Goal: Task Accomplishment & Management: Use online tool/utility

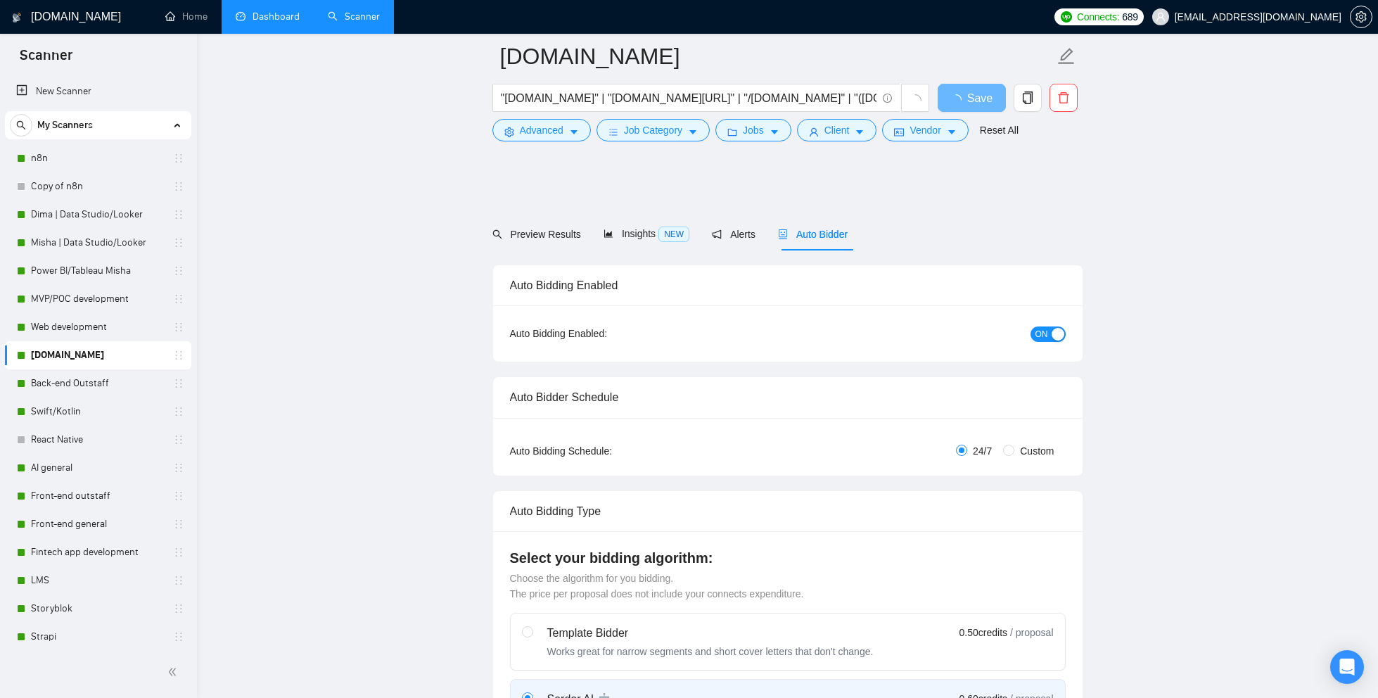
scroll to position [1398, 0]
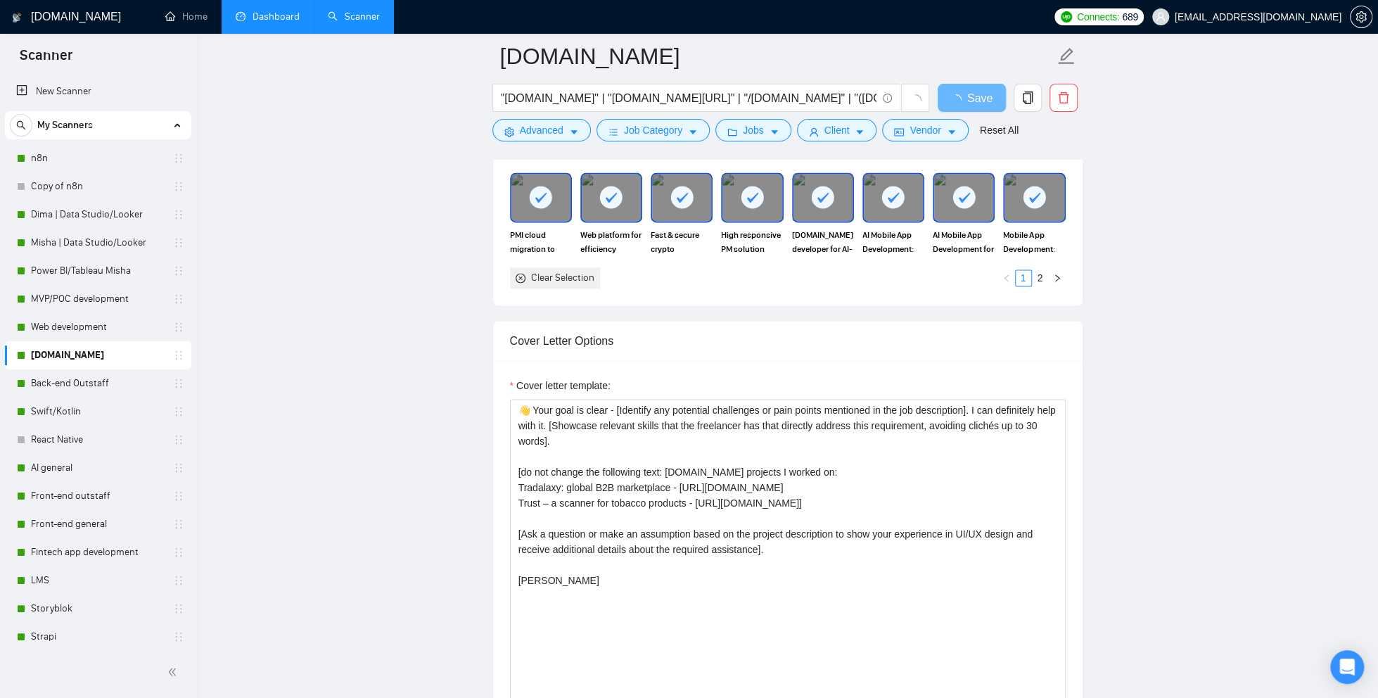
click at [267, 19] on link "Dashboard" at bounding box center [268, 17] width 64 height 12
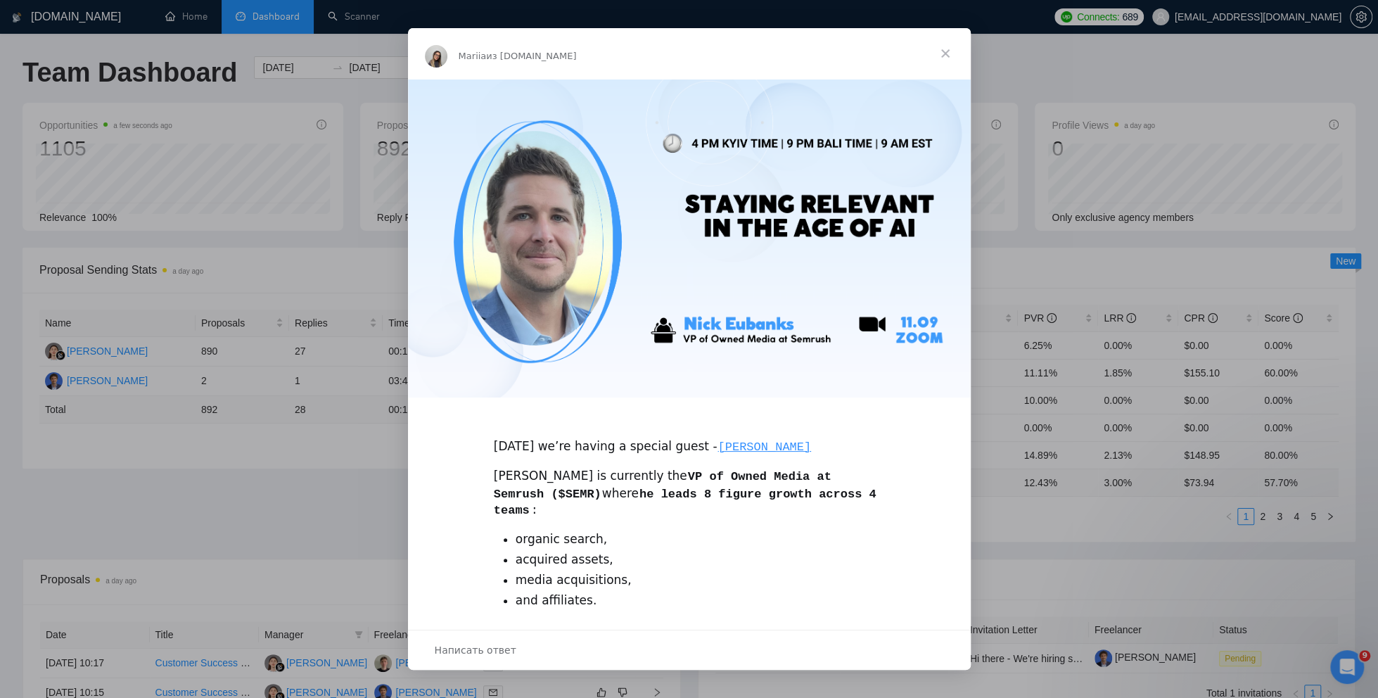
click at [947, 53] on span "Закрыть" at bounding box center [945, 53] width 51 height 51
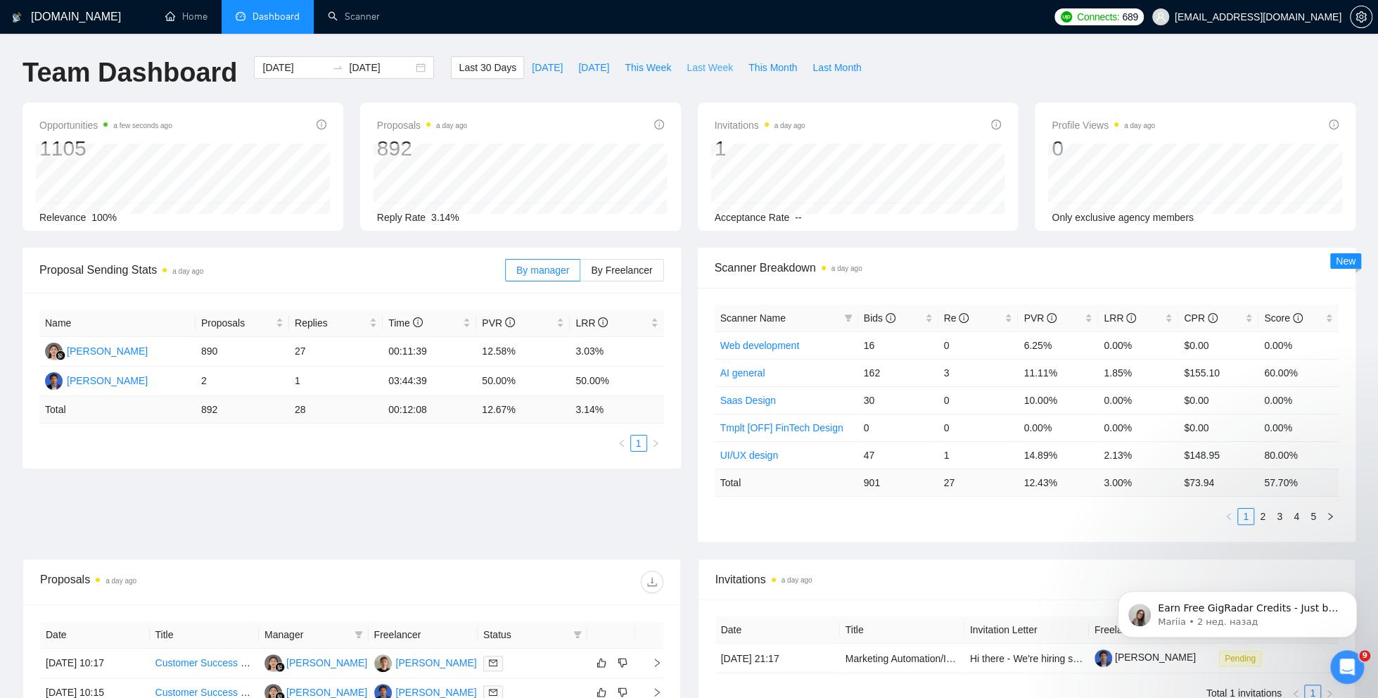
click at [708, 70] on span "Last Week" at bounding box center [710, 67] width 46 height 15
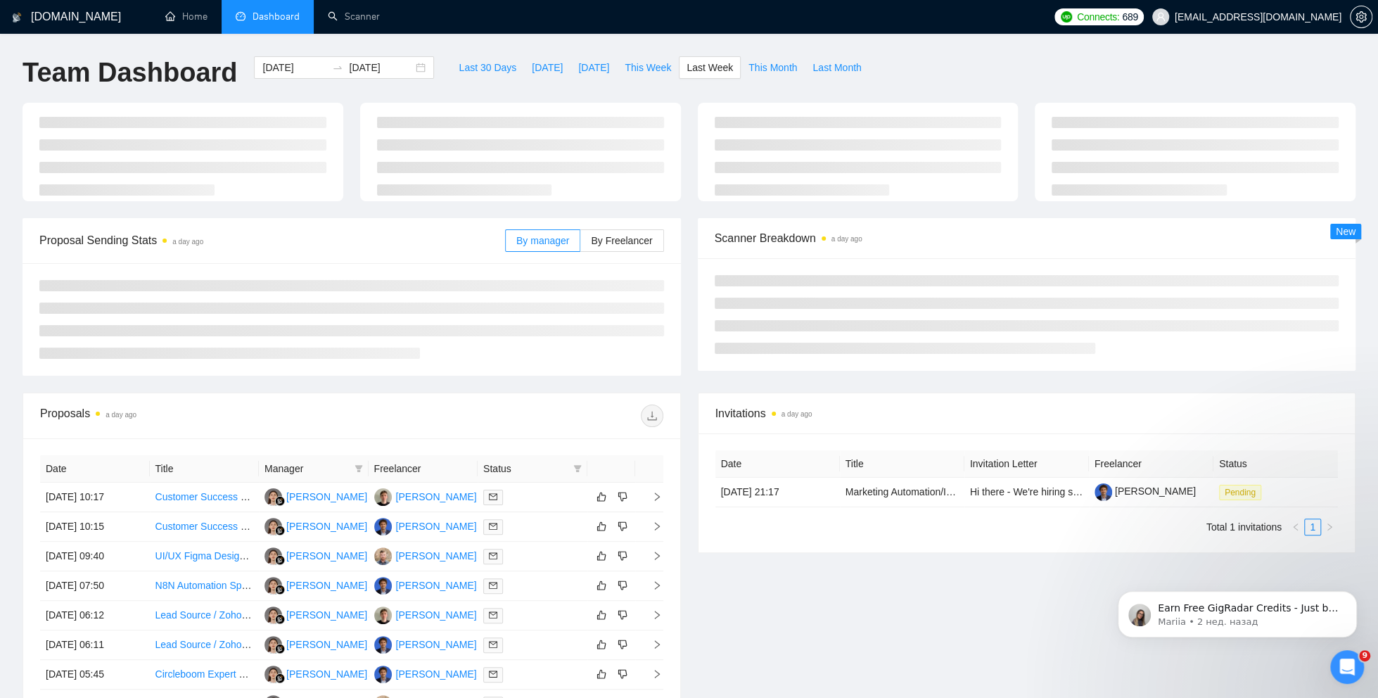
type input "[DATE]"
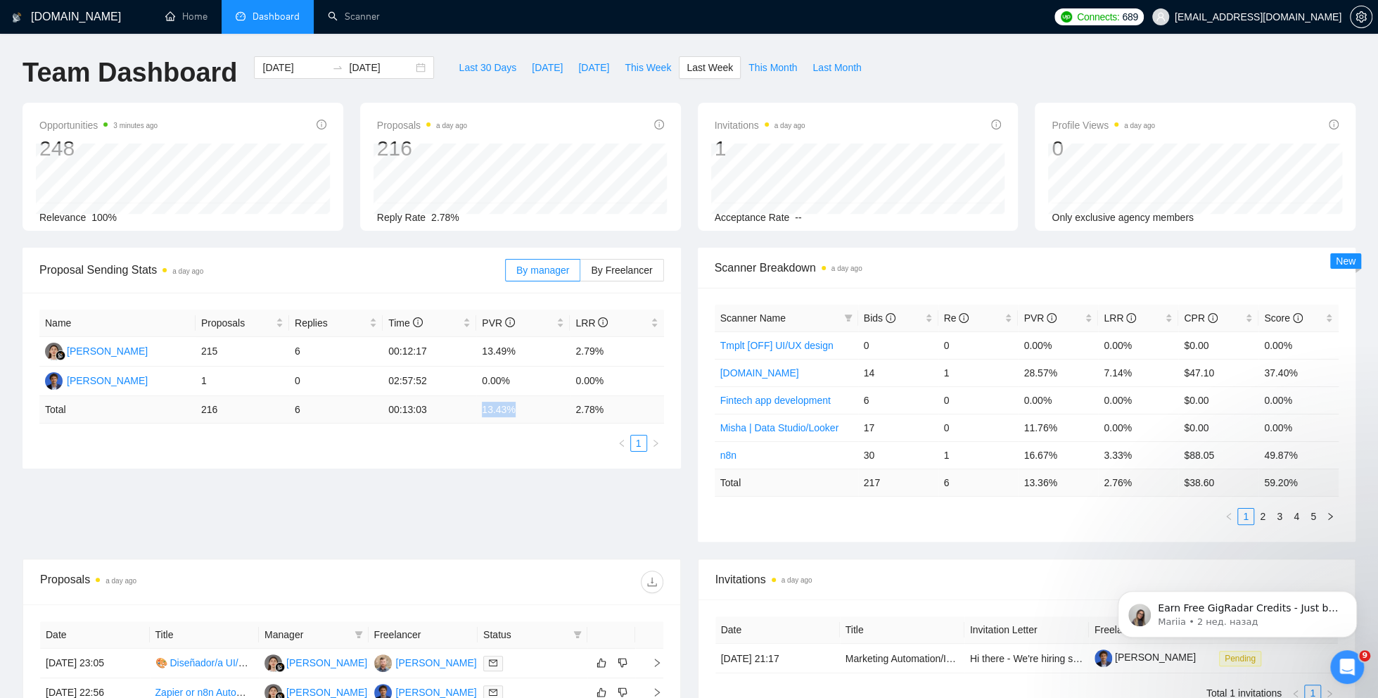
drag, startPoint x: 482, startPoint y: 410, endPoint x: 530, endPoint y: 410, distance: 47.8
click at [530, 410] on td "13.43 %" at bounding box center [523, 409] width 94 height 27
copy td "13.43 %"
drag, startPoint x: 575, startPoint y: 407, endPoint x: 624, endPoint y: 406, distance: 49.3
click at [624, 408] on td "2.78 %" at bounding box center [617, 409] width 94 height 27
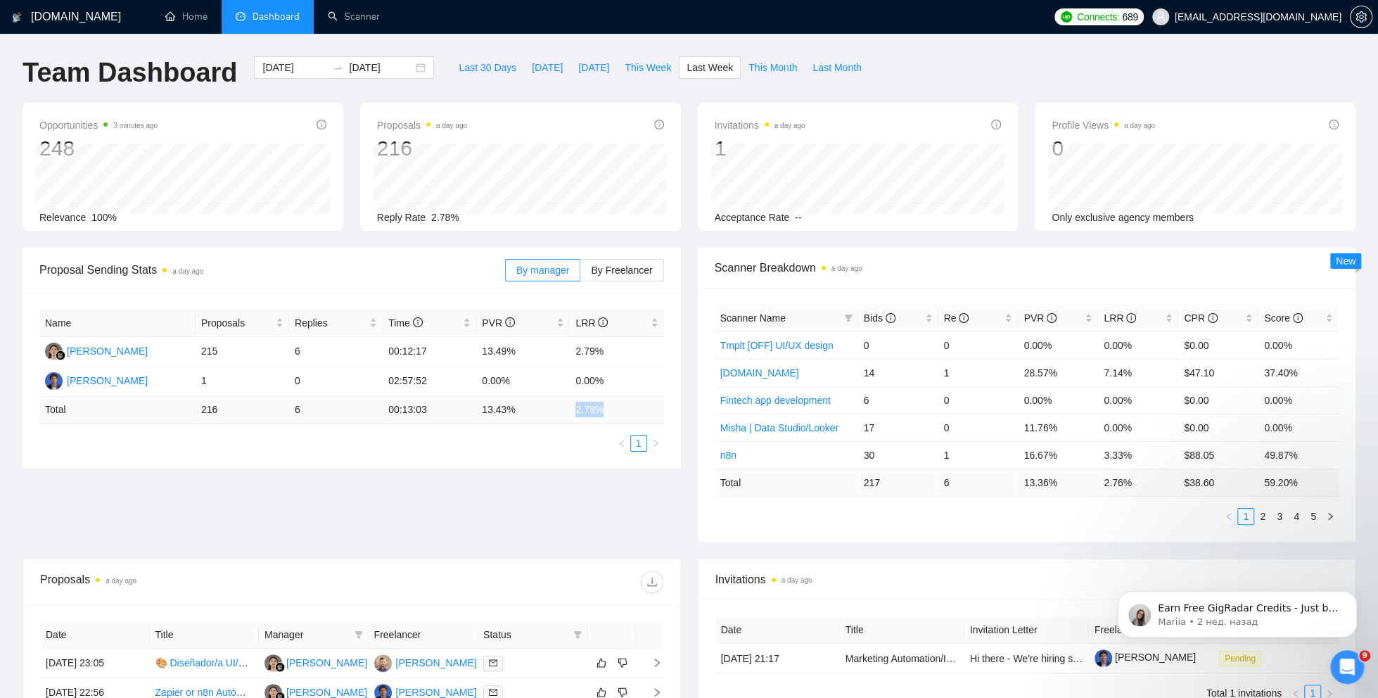
copy td "2.78 %"
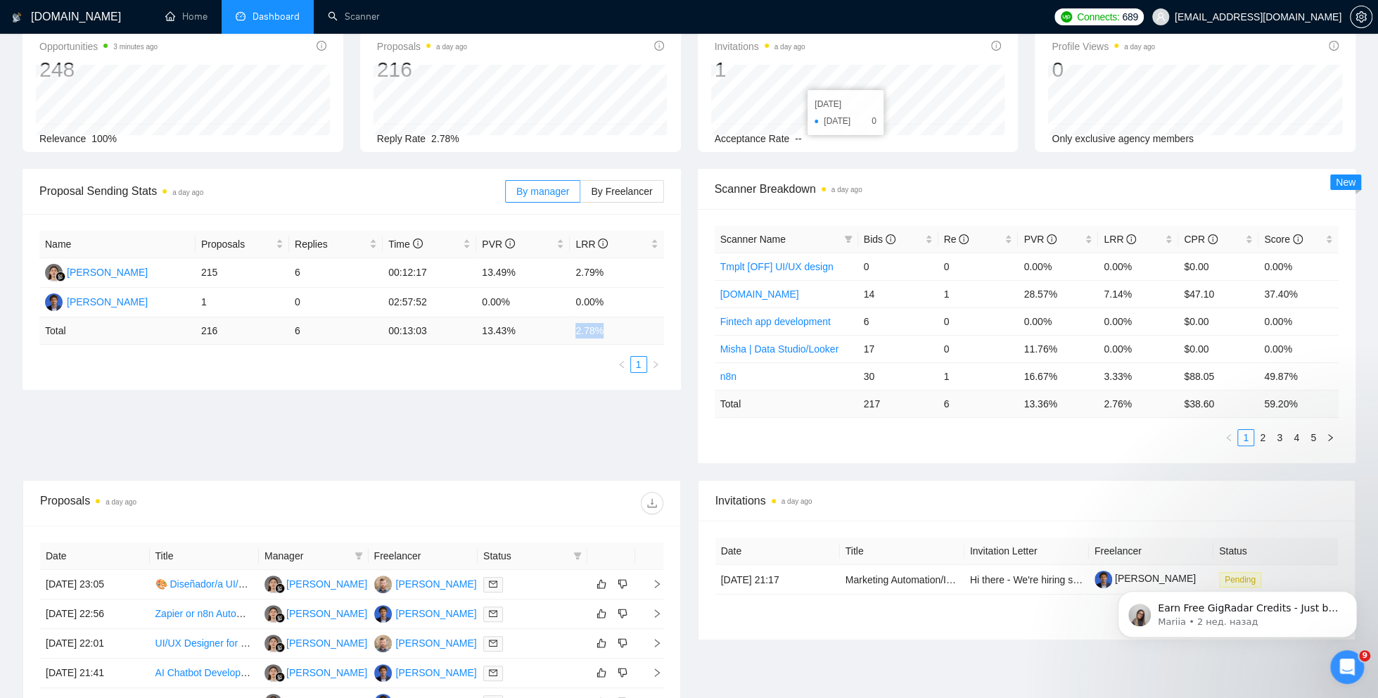
scroll to position [105, 0]
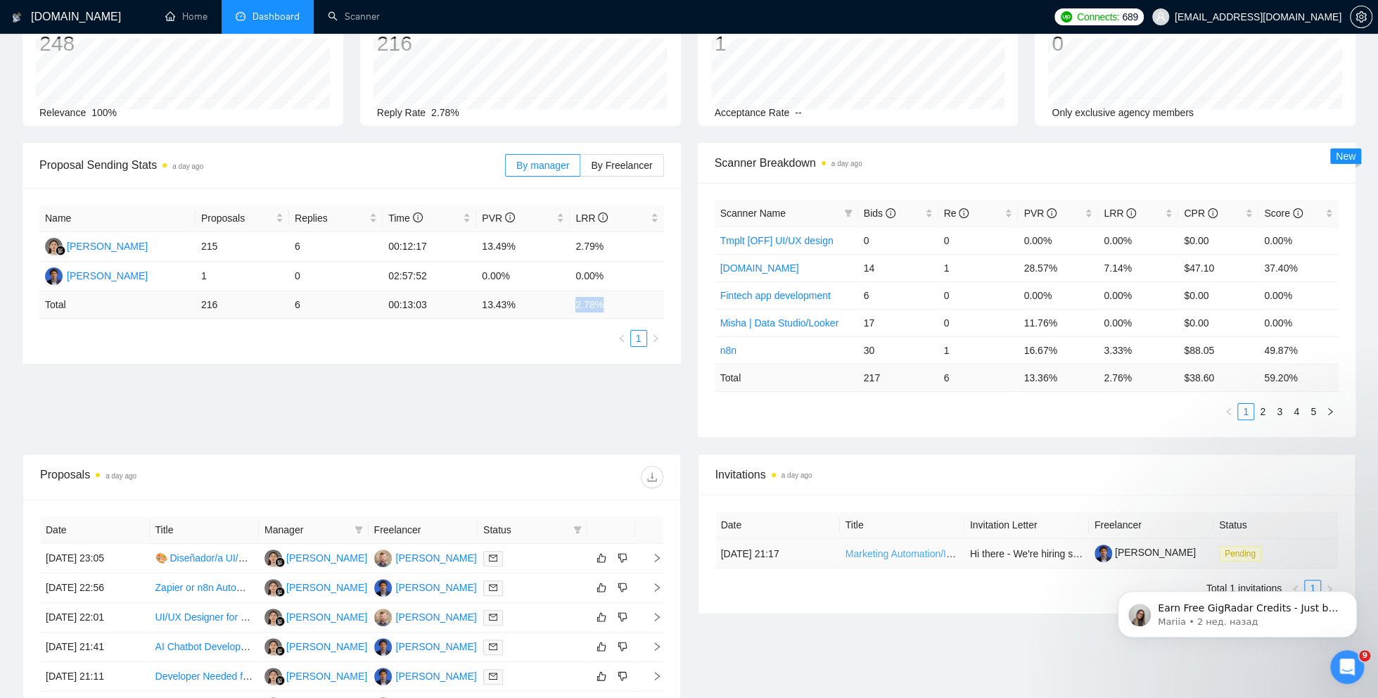
click at [884, 552] on link "Marketing Automation/Integration Project" at bounding box center [935, 553] width 178 height 11
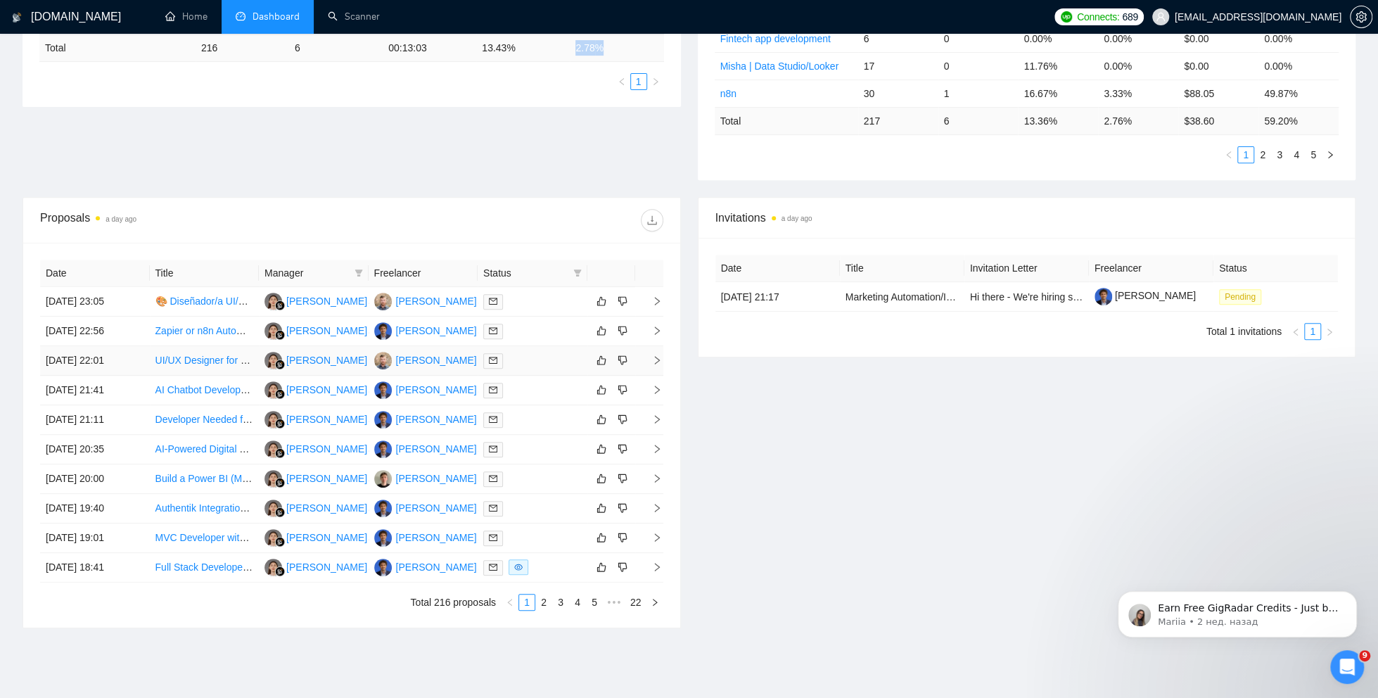
scroll to position [411, 0]
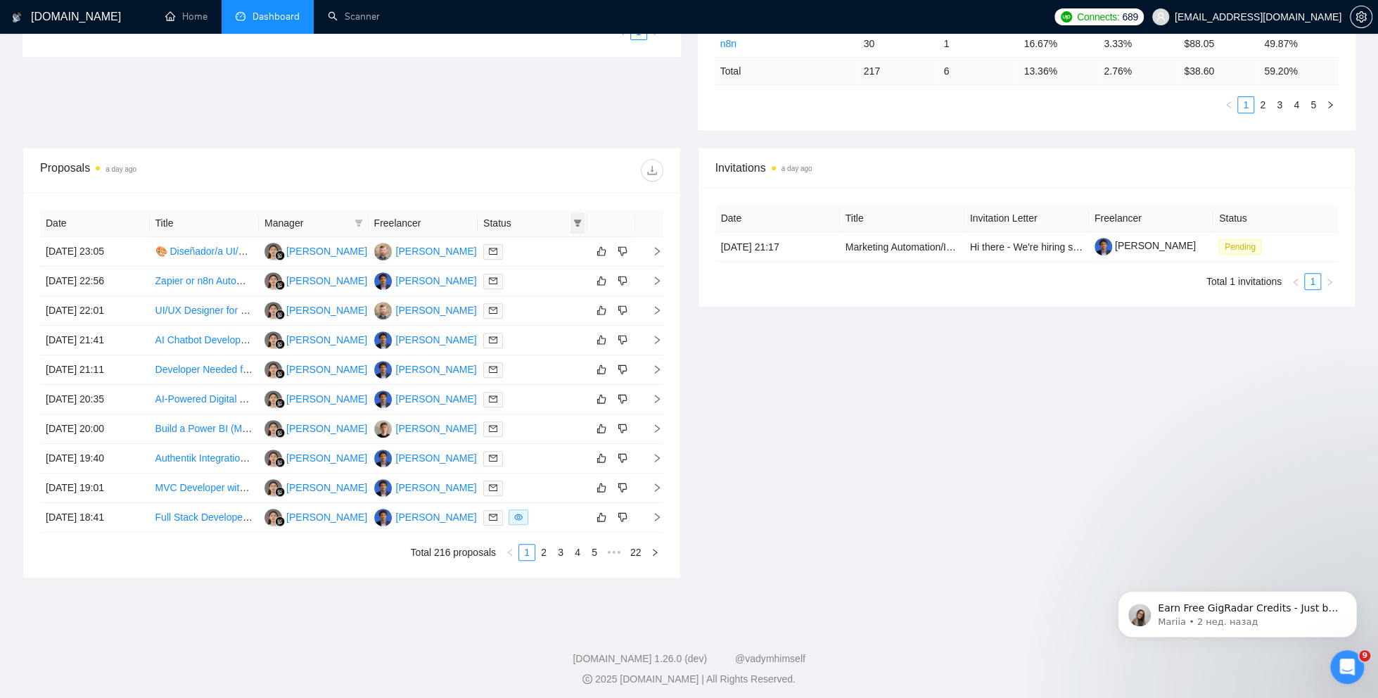
click at [580, 219] on icon "filter" at bounding box center [577, 223] width 8 height 8
click at [529, 247] on span "Chat" at bounding box center [532, 247] width 27 height 11
checkbox input "true"
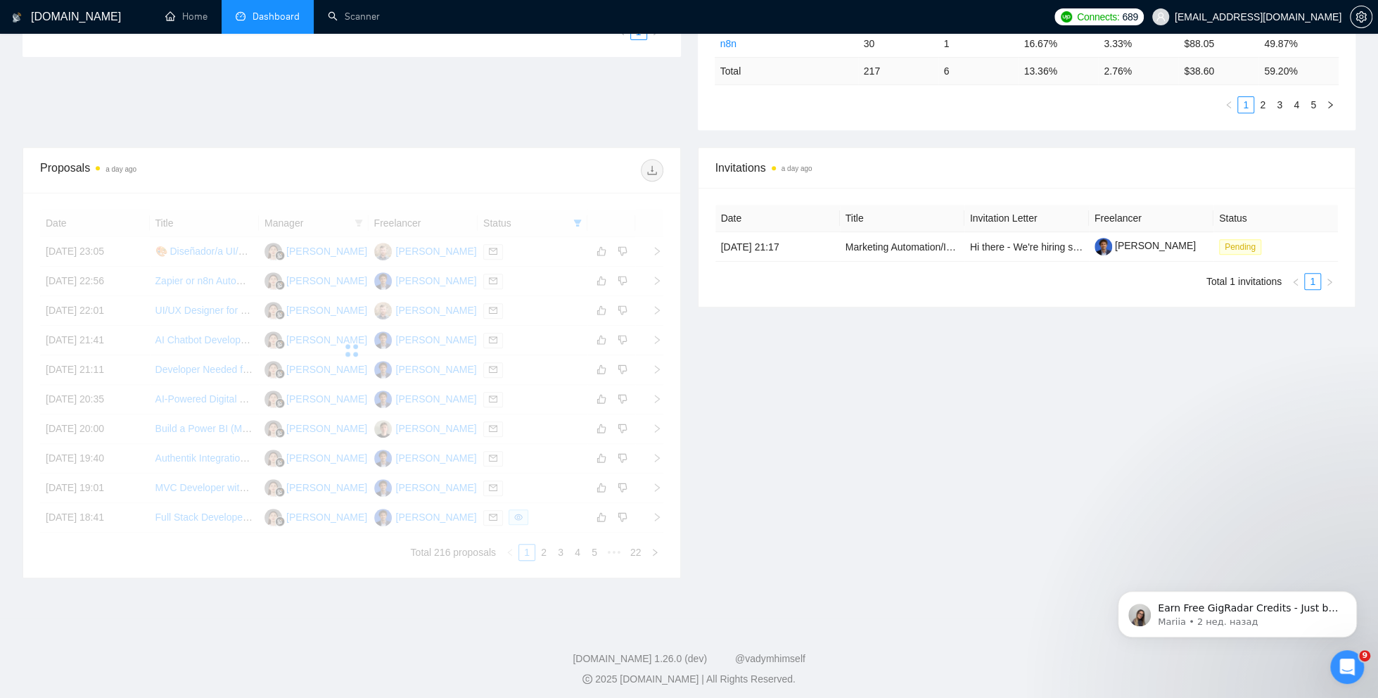
click at [805, 438] on div "Invitations a day ago Date Title Invitation Letter Freelancer Status [DATE] 21:…" at bounding box center [1026, 362] width 675 height 431
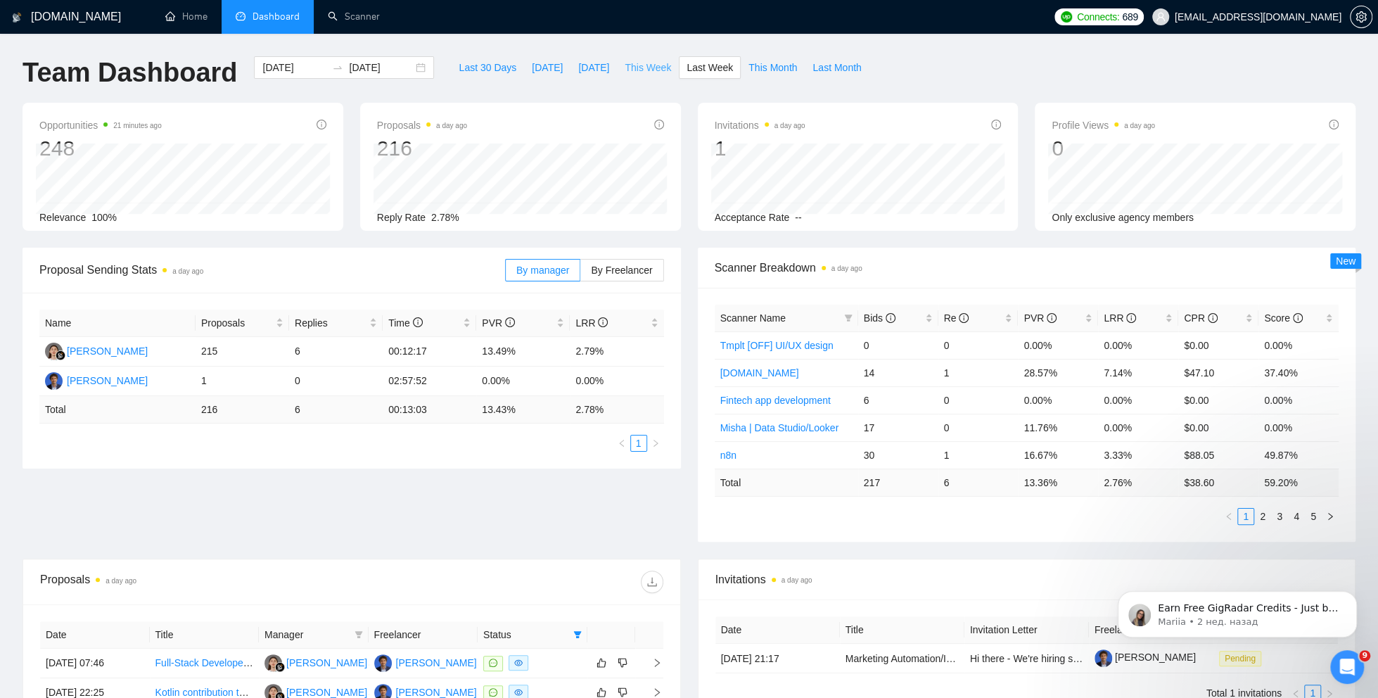
click at [638, 66] on span "This Week" at bounding box center [648, 67] width 46 height 15
type input "[DATE]"
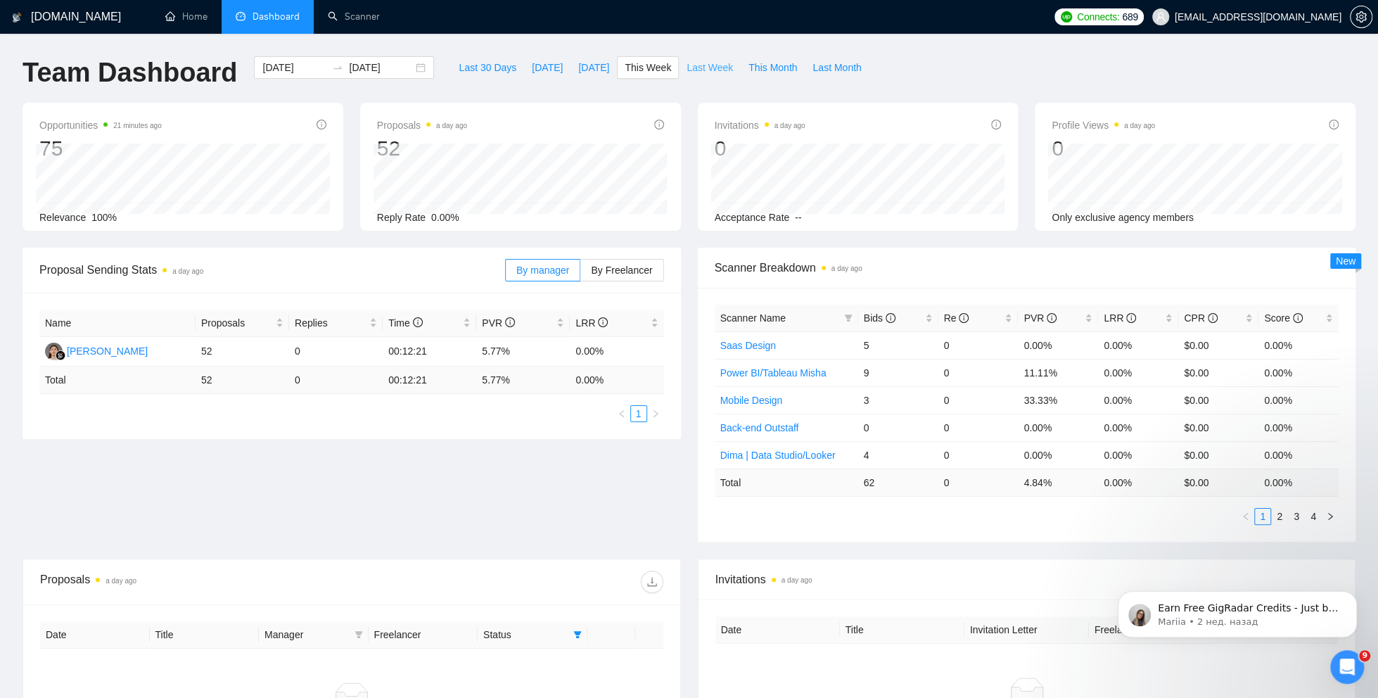
click at [725, 69] on span "Last Week" at bounding box center [710, 67] width 46 height 15
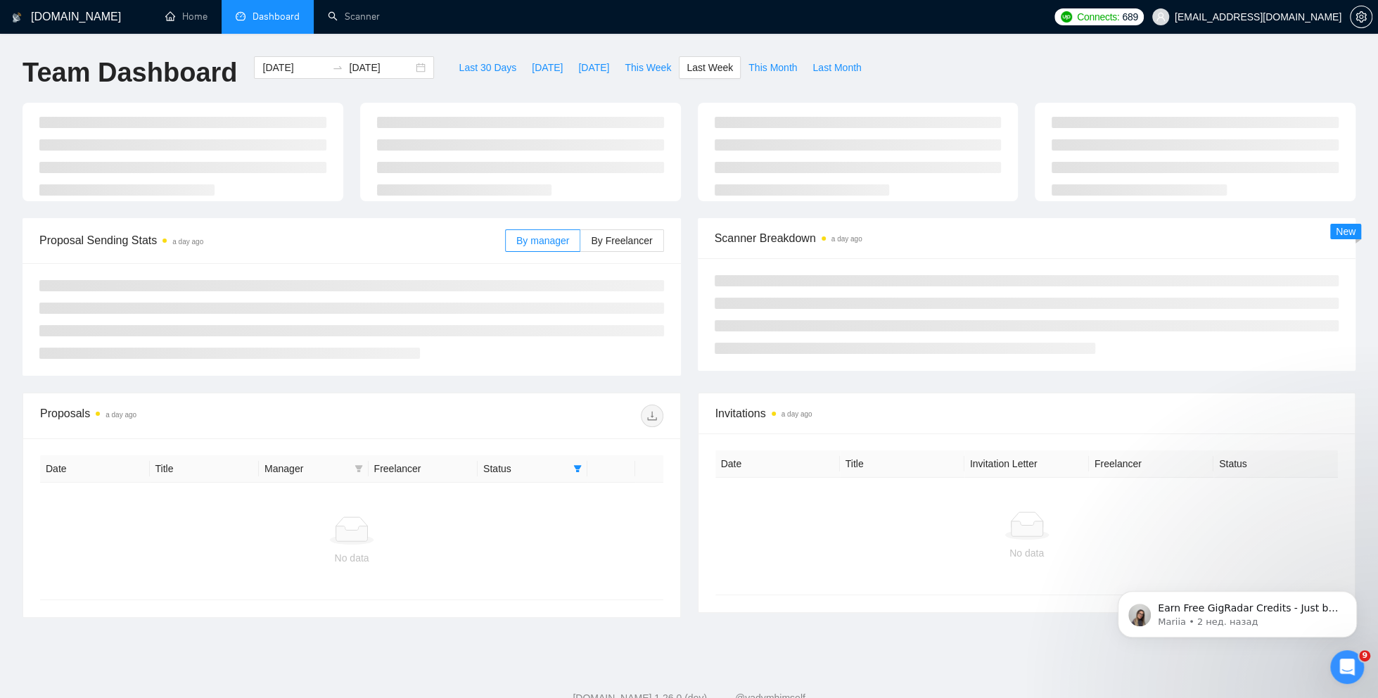
type input "[DATE]"
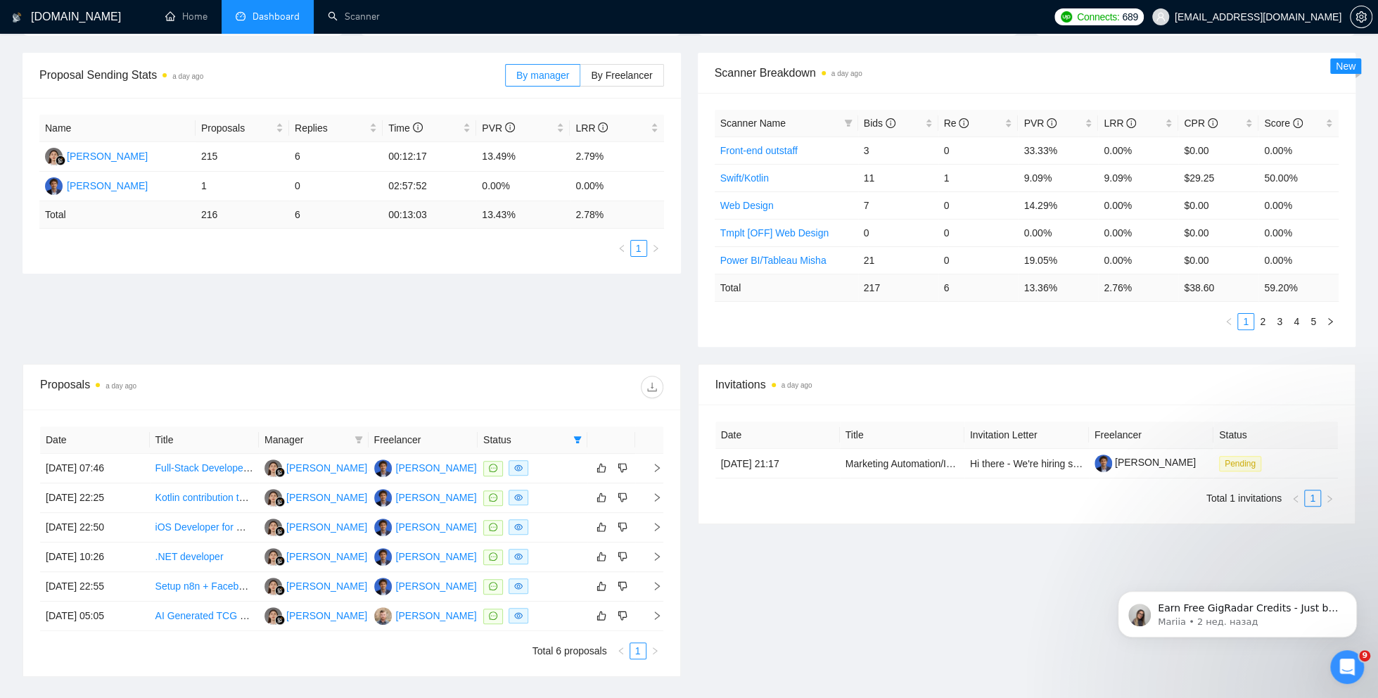
scroll to position [196, 0]
click at [606, 77] on span "By Freelancer" at bounding box center [621, 74] width 61 height 11
click at [580, 78] on input "By Freelancer" at bounding box center [580, 78] width 0 height 0
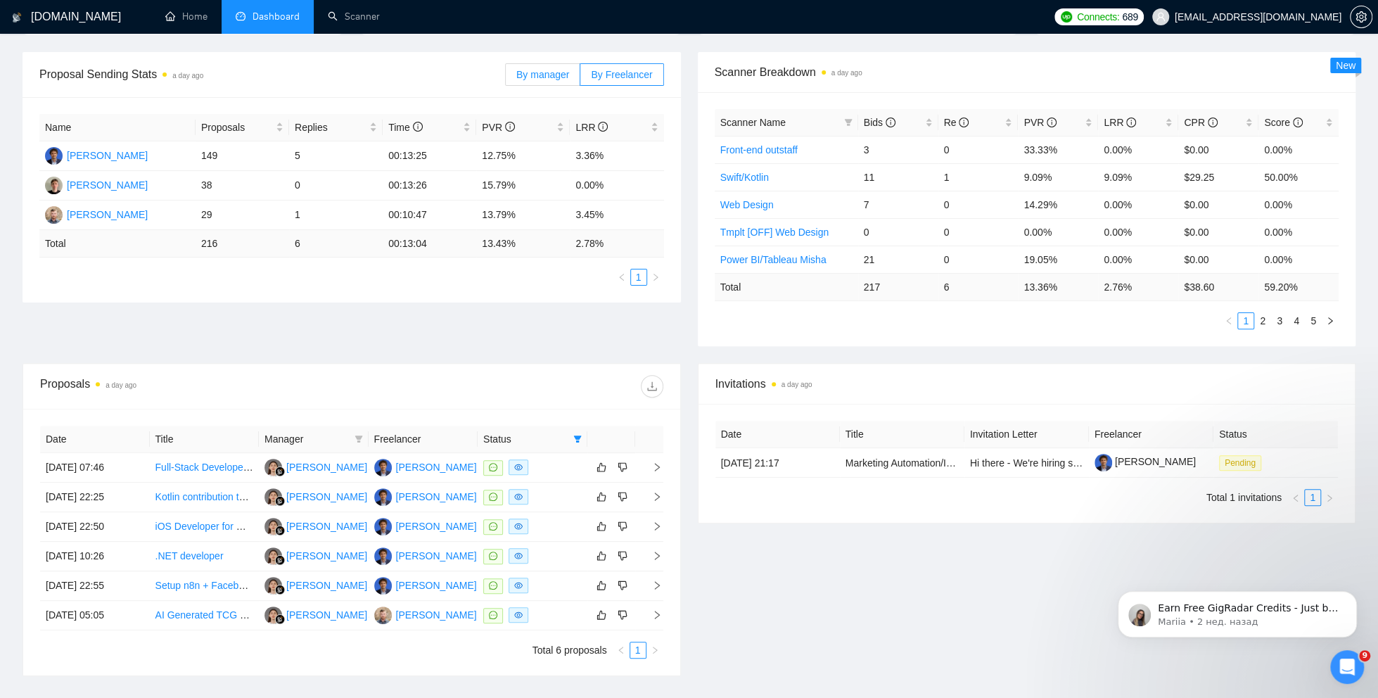
click at [534, 78] on span "By manager" at bounding box center [542, 74] width 53 height 11
click at [506, 78] on input "By manager" at bounding box center [506, 78] width 0 height 0
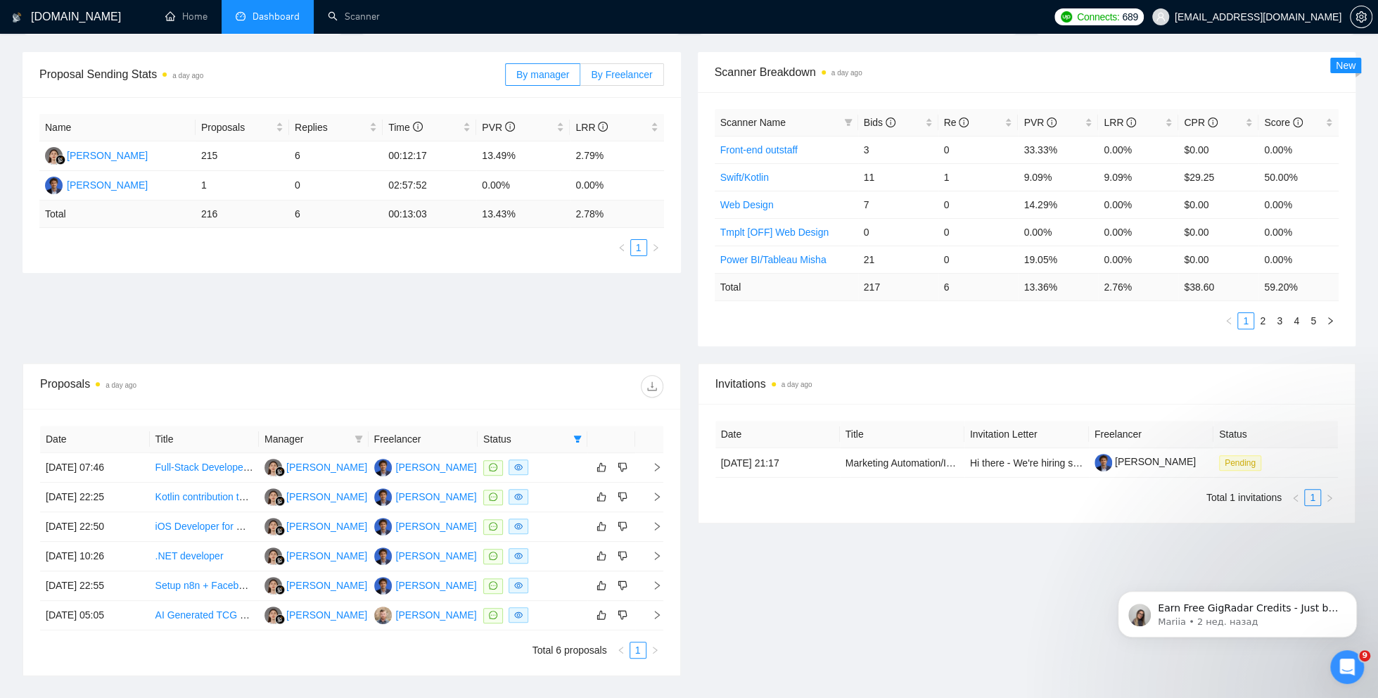
click at [608, 73] on span "By Freelancer" at bounding box center [621, 74] width 61 height 11
click at [580, 78] on input "By Freelancer" at bounding box center [580, 78] width 0 height 0
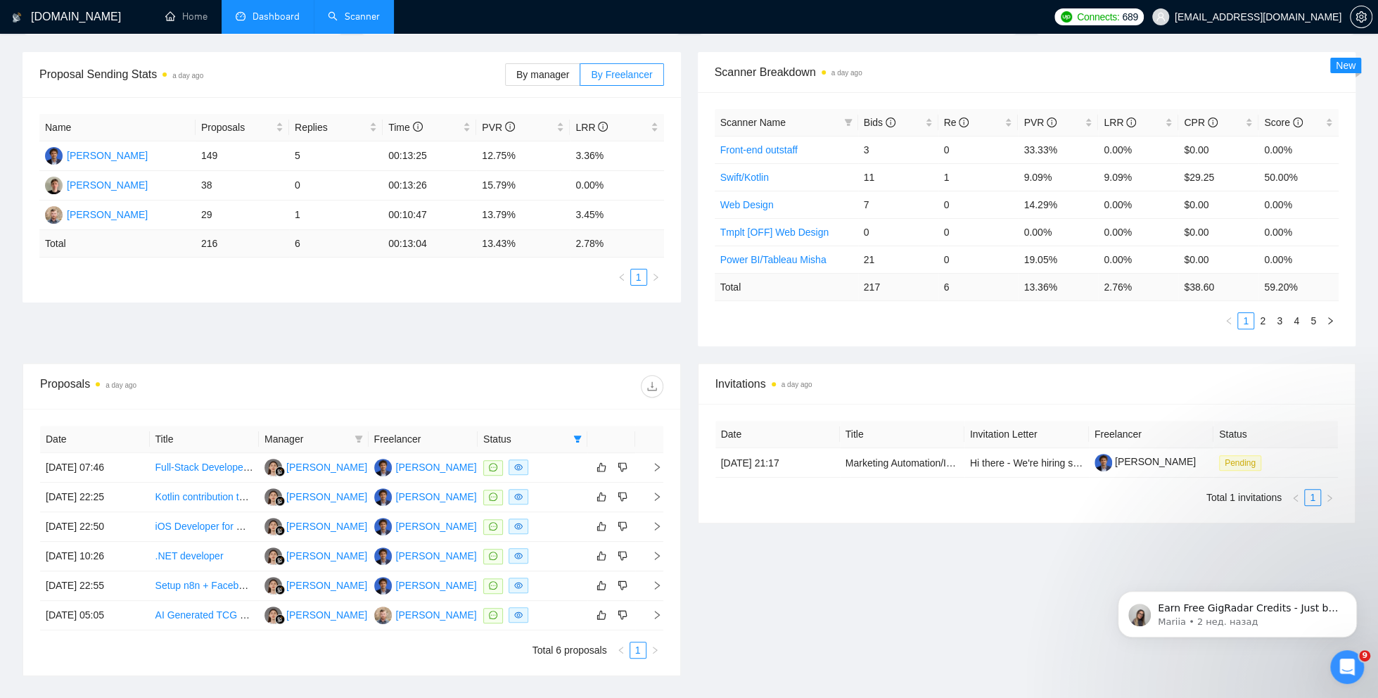
click at [362, 16] on link "Scanner" at bounding box center [354, 17] width 52 height 12
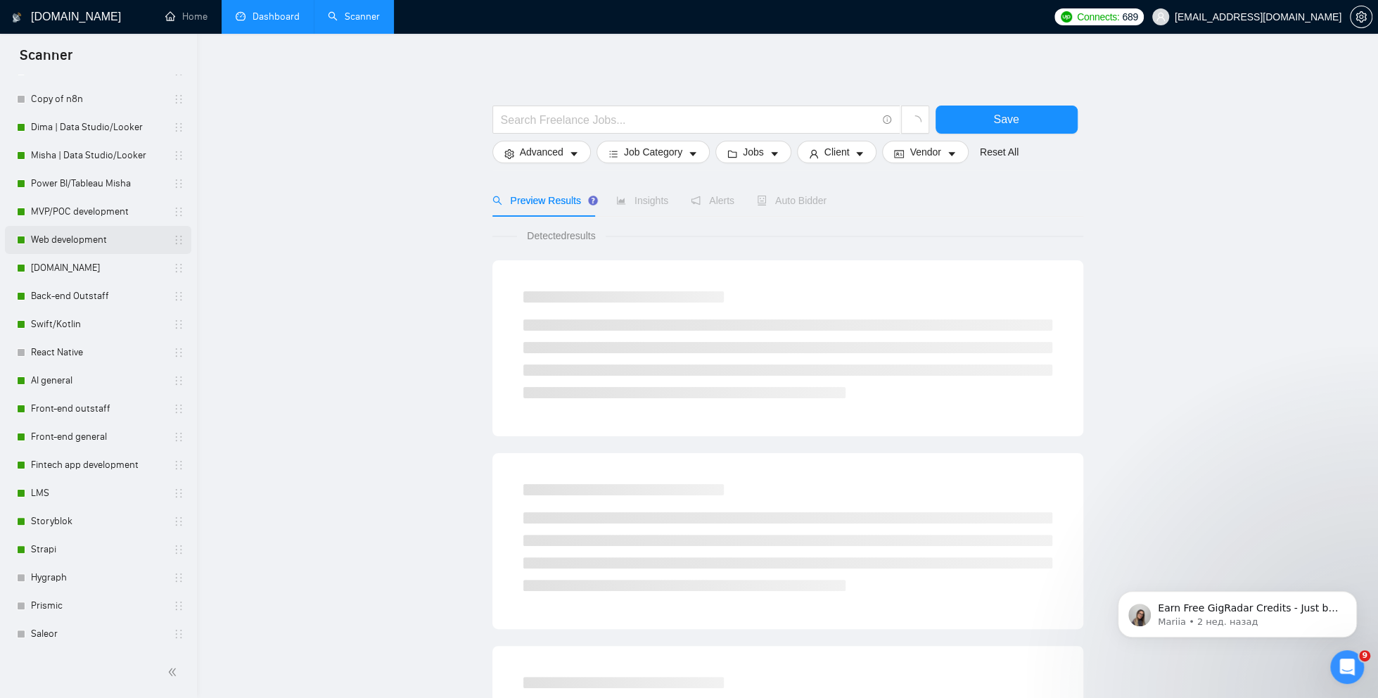
scroll to position [85, 0]
click at [84, 328] on link "Swift/Kotlin" at bounding box center [98, 326] width 134 height 28
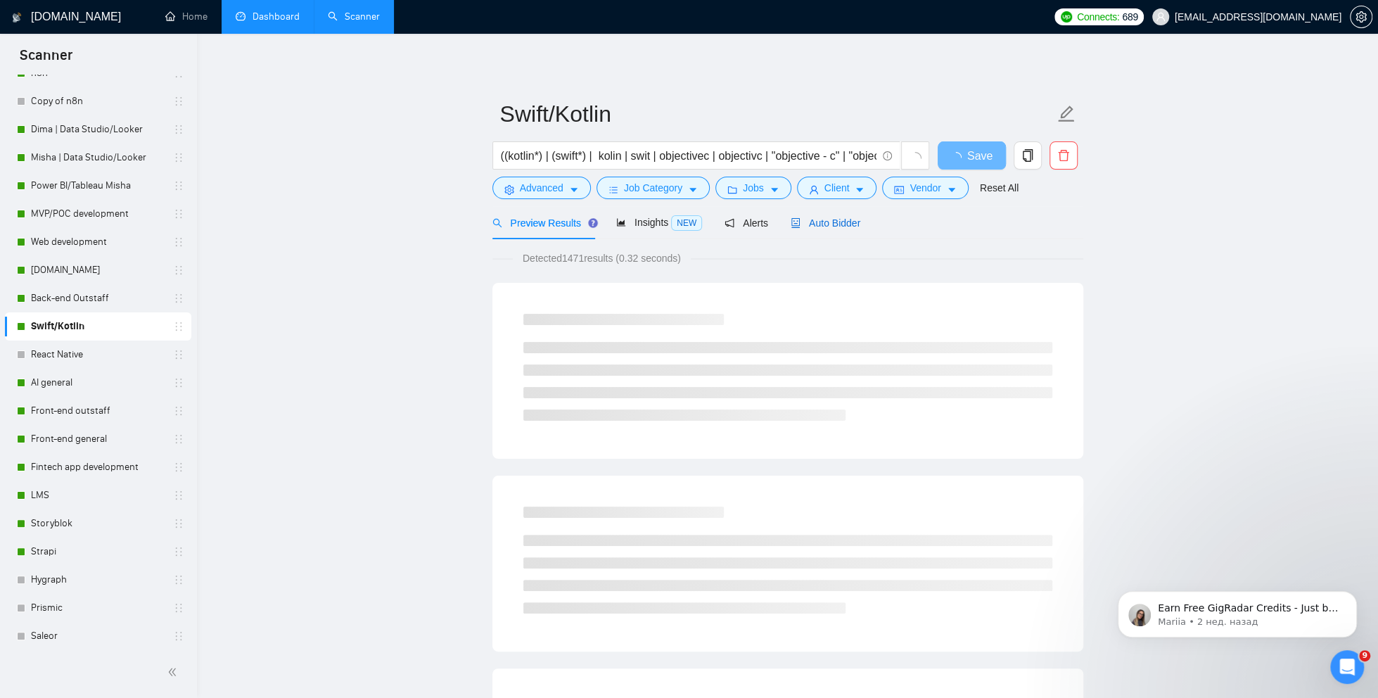
click at [815, 222] on span "Auto Bidder" at bounding box center [826, 222] width 70 height 11
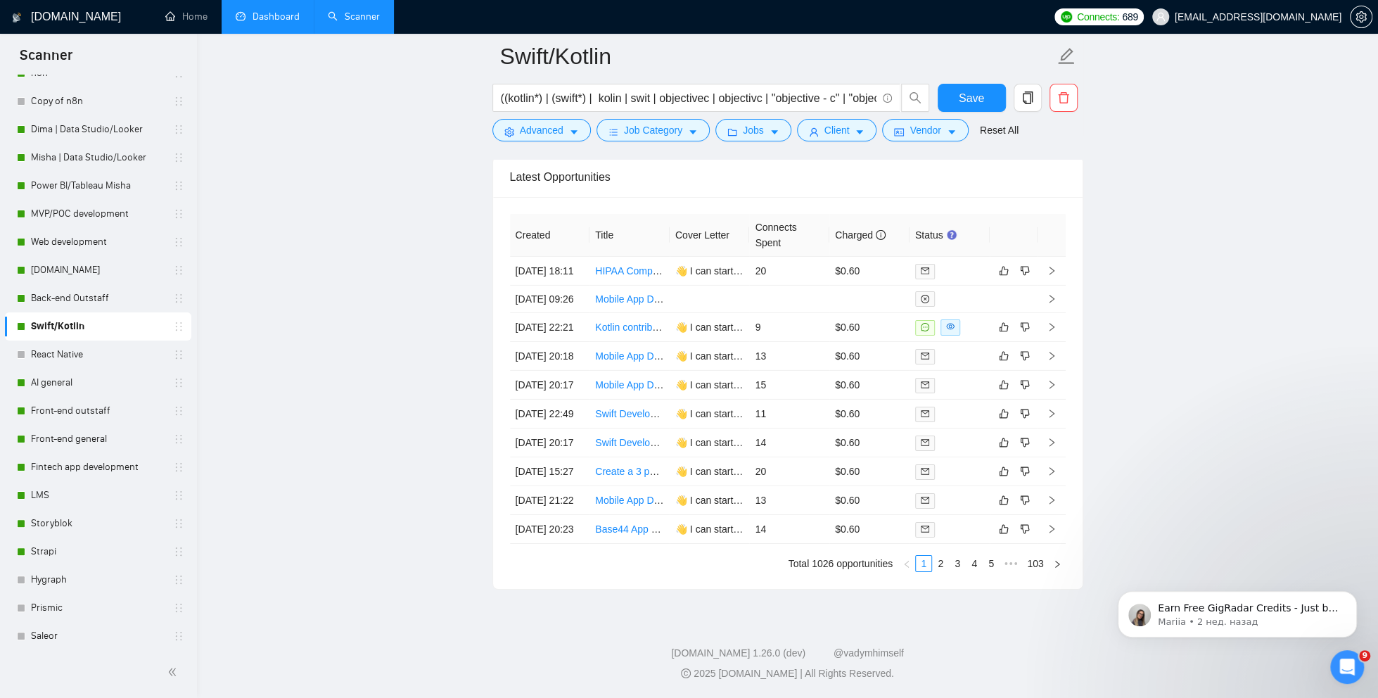
scroll to position [3600, 0]
click at [1037, 561] on link "103" at bounding box center [1035, 563] width 25 height 15
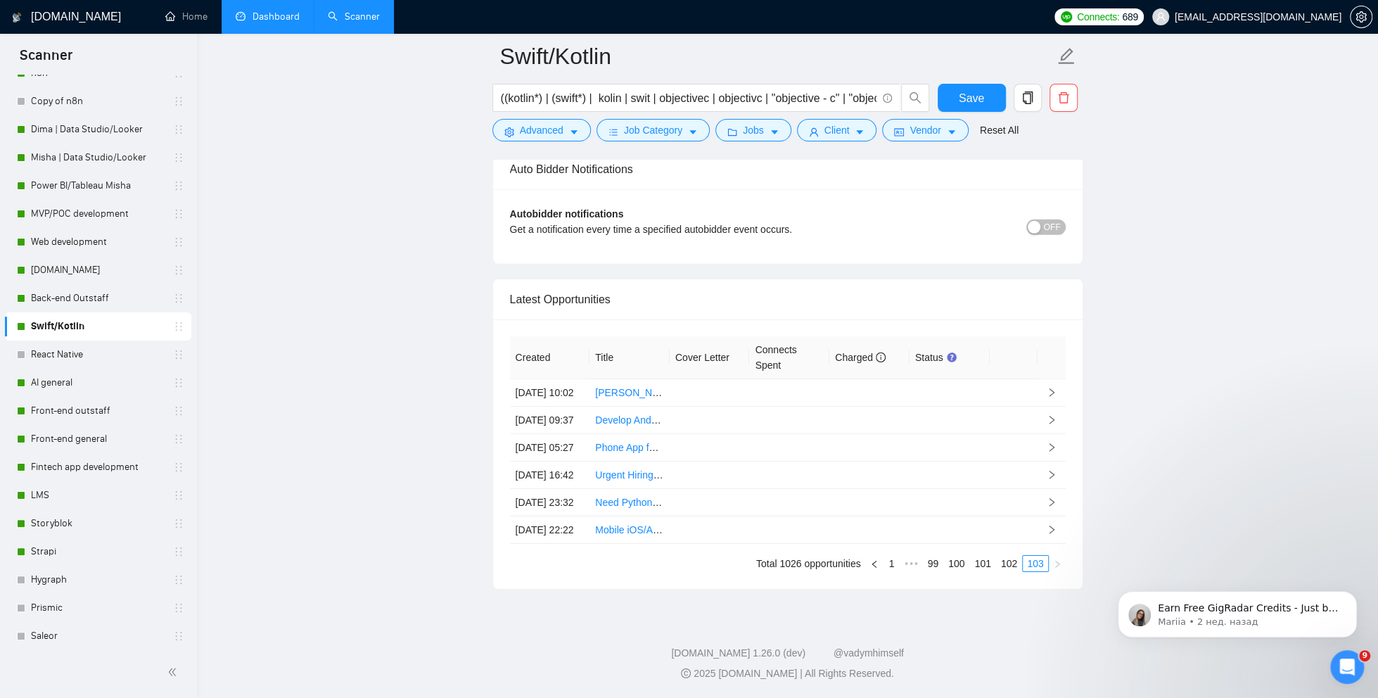
scroll to position [3430, 0]
click at [926, 564] on link "99" at bounding box center [933, 563] width 20 height 15
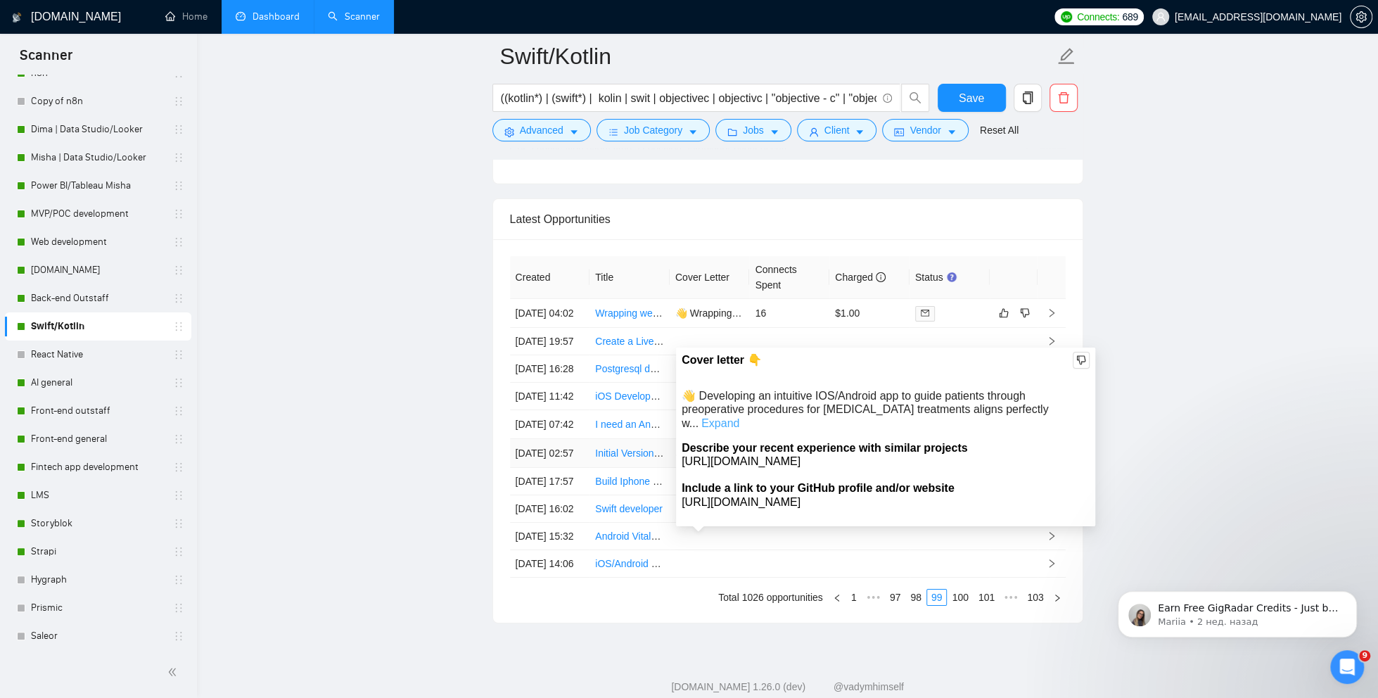
click at [739, 417] on link "Expand" at bounding box center [720, 423] width 38 height 12
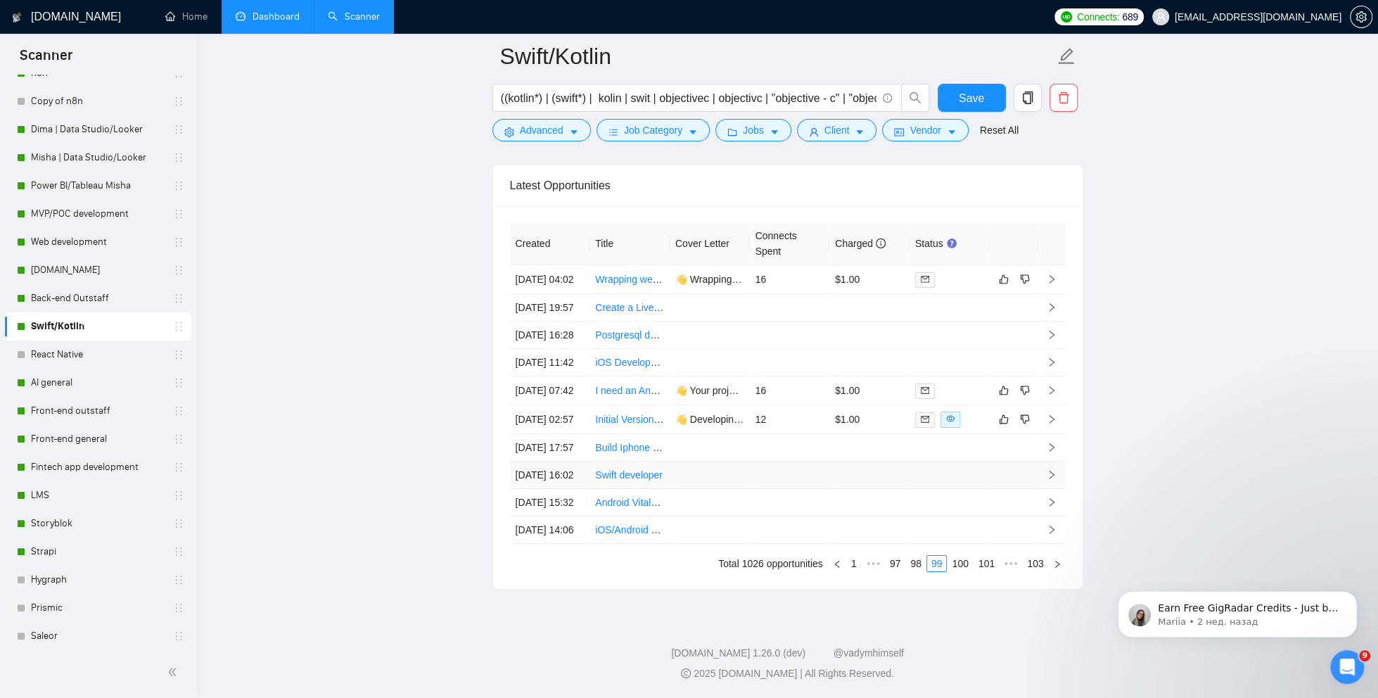
scroll to position [3600, 0]
click at [893, 561] on link "97" at bounding box center [896, 563] width 20 height 15
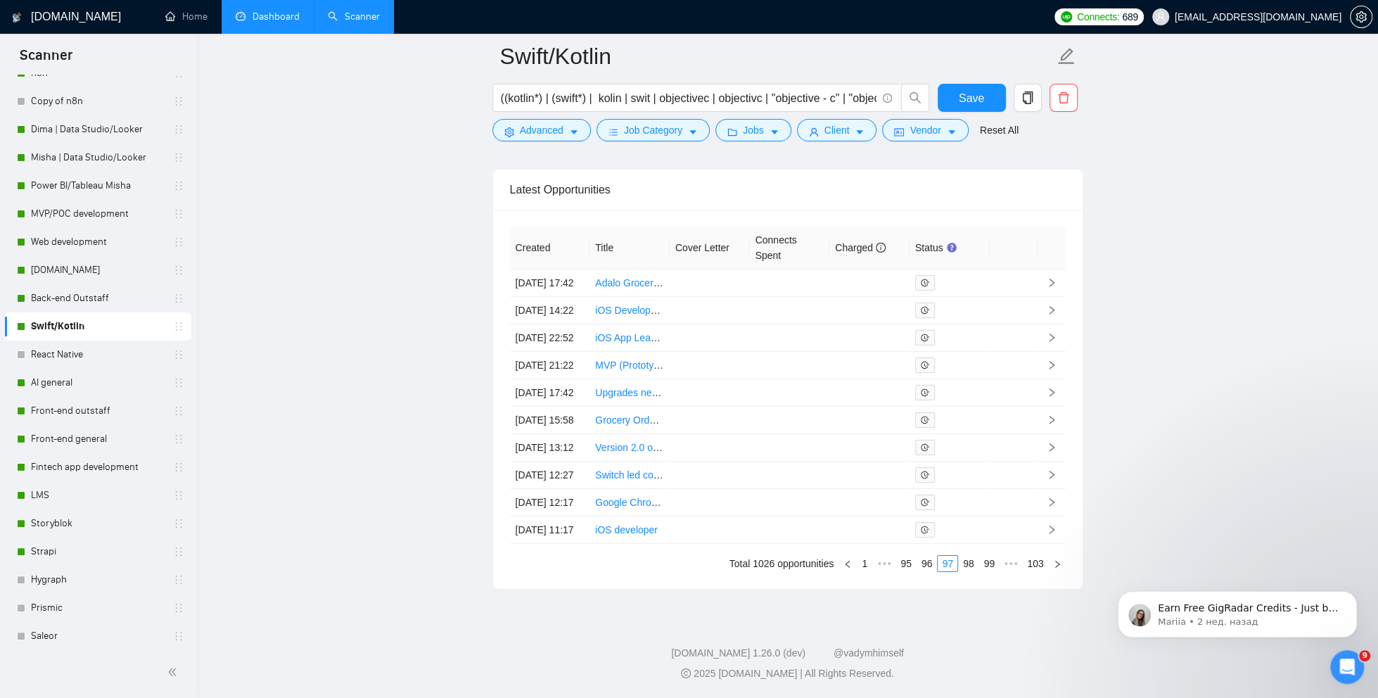
click at [900, 565] on link "95" at bounding box center [906, 563] width 20 height 15
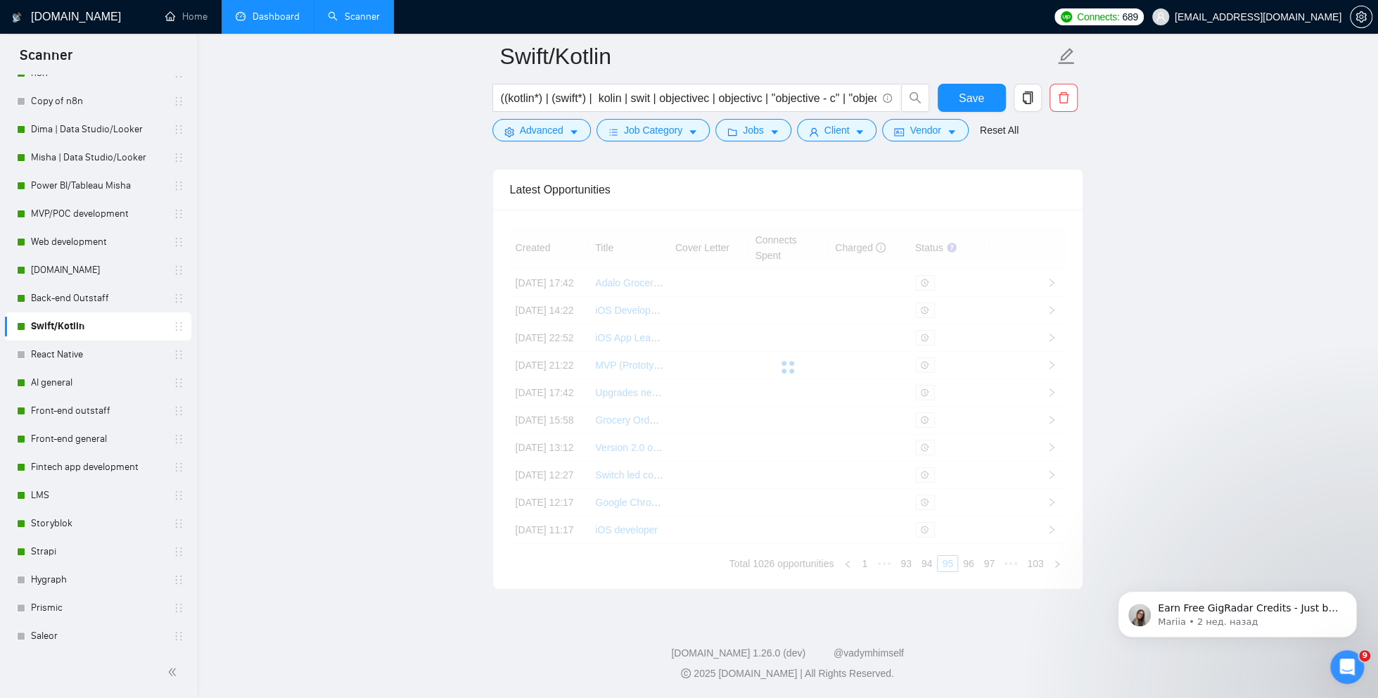
click at [900, 565] on div "Created Title Cover Letter Connects Spent Charged Status [DATE] 17:42 Adalo Gro…" at bounding box center [788, 398] width 556 height 345
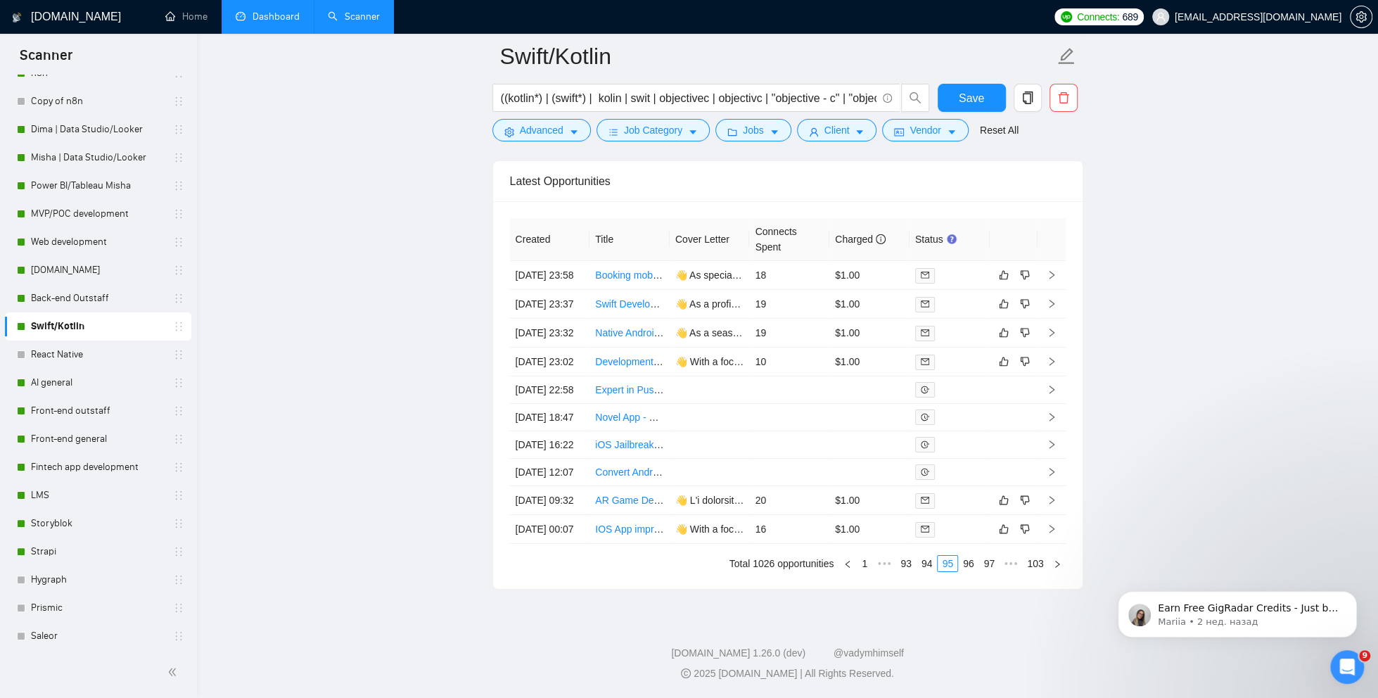
click at [900, 565] on link "93" at bounding box center [906, 563] width 20 height 15
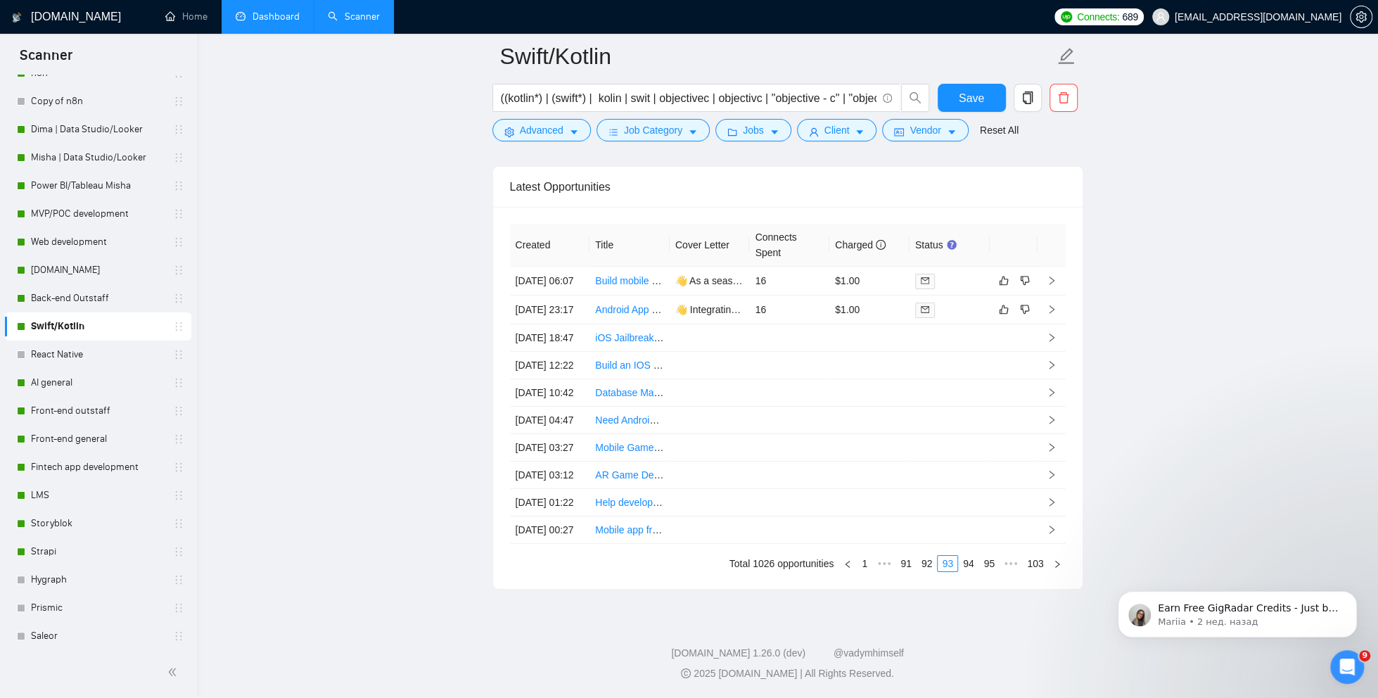
click at [900, 565] on link "91" at bounding box center [906, 563] width 20 height 15
click at [900, 565] on link "89" at bounding box center [906, 563] width 20 height 15
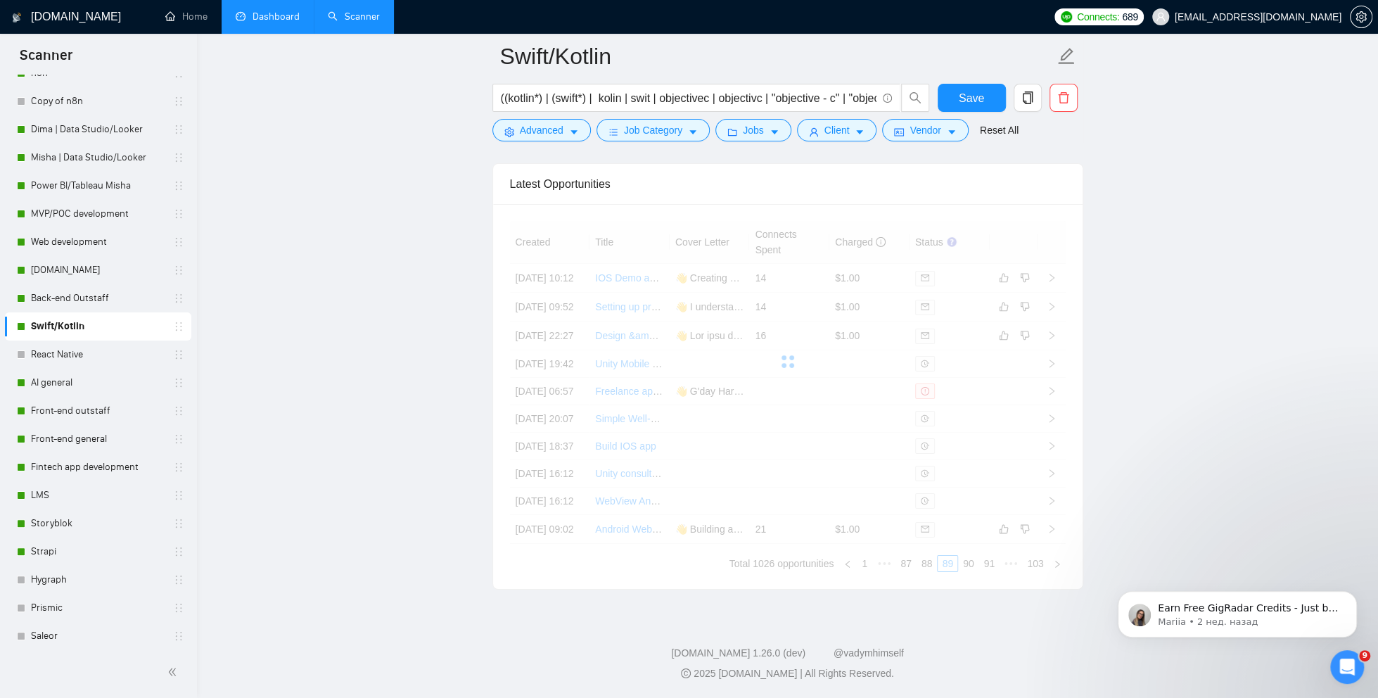
click at [900, 565] on div "Created Title Cover Letter Connects Spent Charged Status [DATE] 10:12 IOS Demo …" at bounding box center [788, 396] width 556 height 351
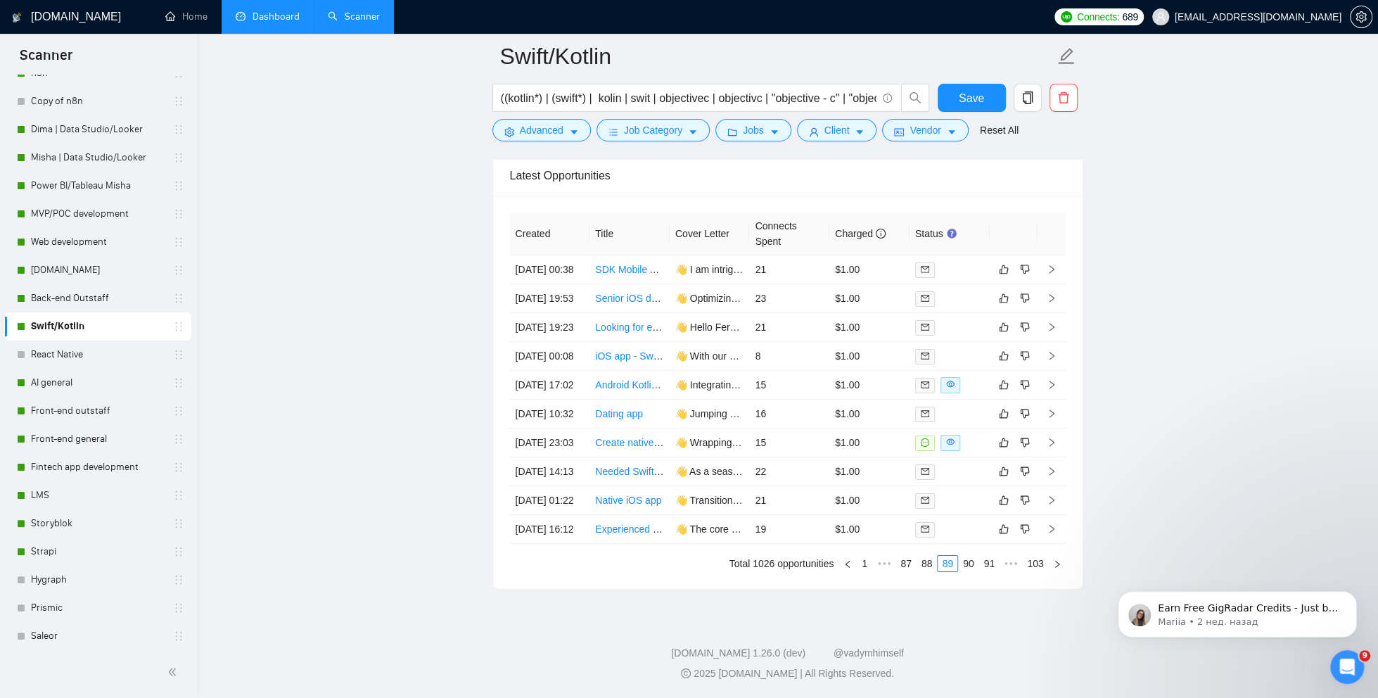
click at [900, 565] on link "87" at bounding box center [906, 563] width 20 height 15
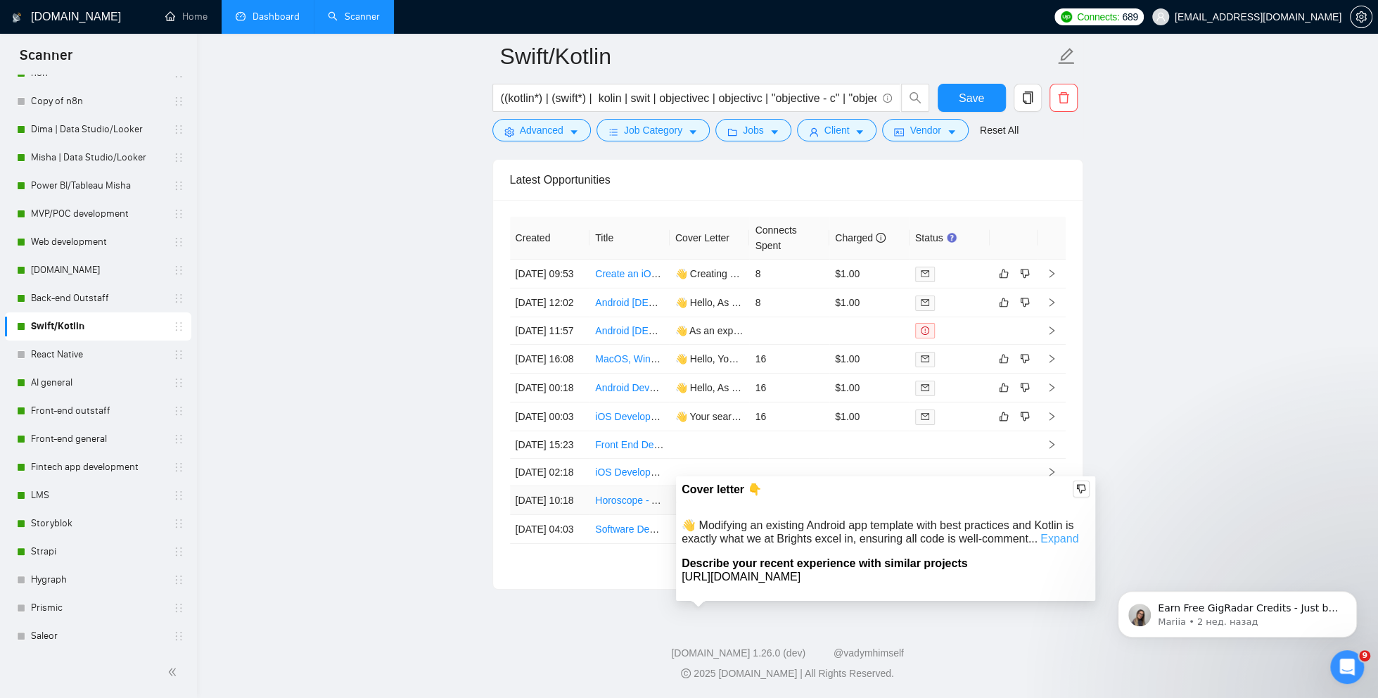
click at [1057, 532] on link "Expand" at bounding box center [1059, 538] width 38 height 12
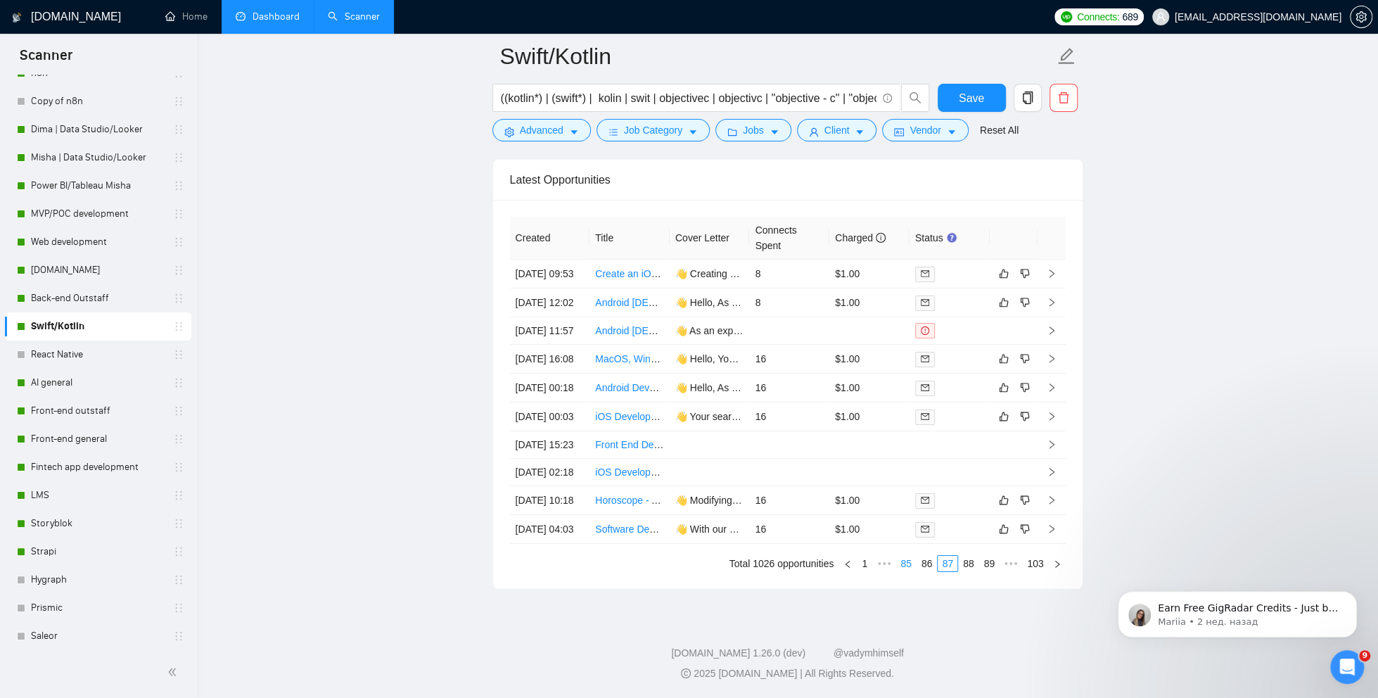
click at [896, 563] on link "85" at bounding box center [906, 563] width 20 height 15
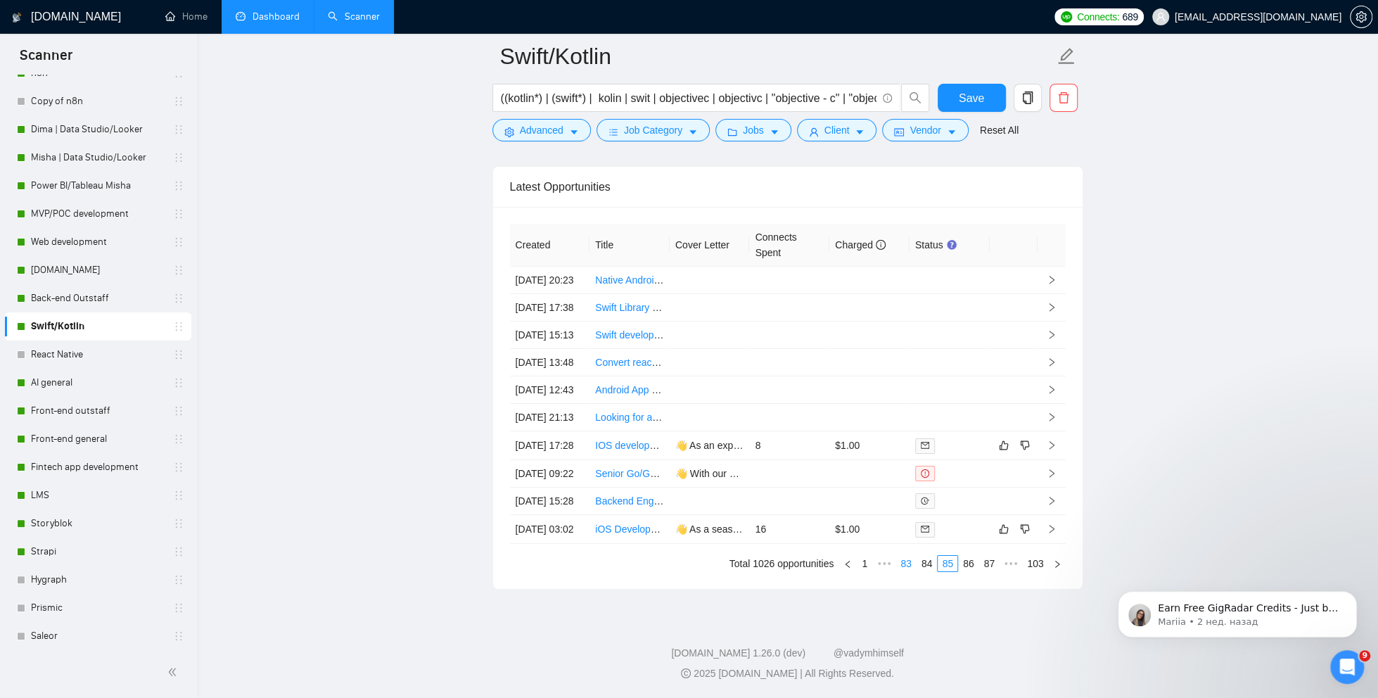
click at [896, 563] on link "83" at bounding box center [906, 563] width 20 height 15
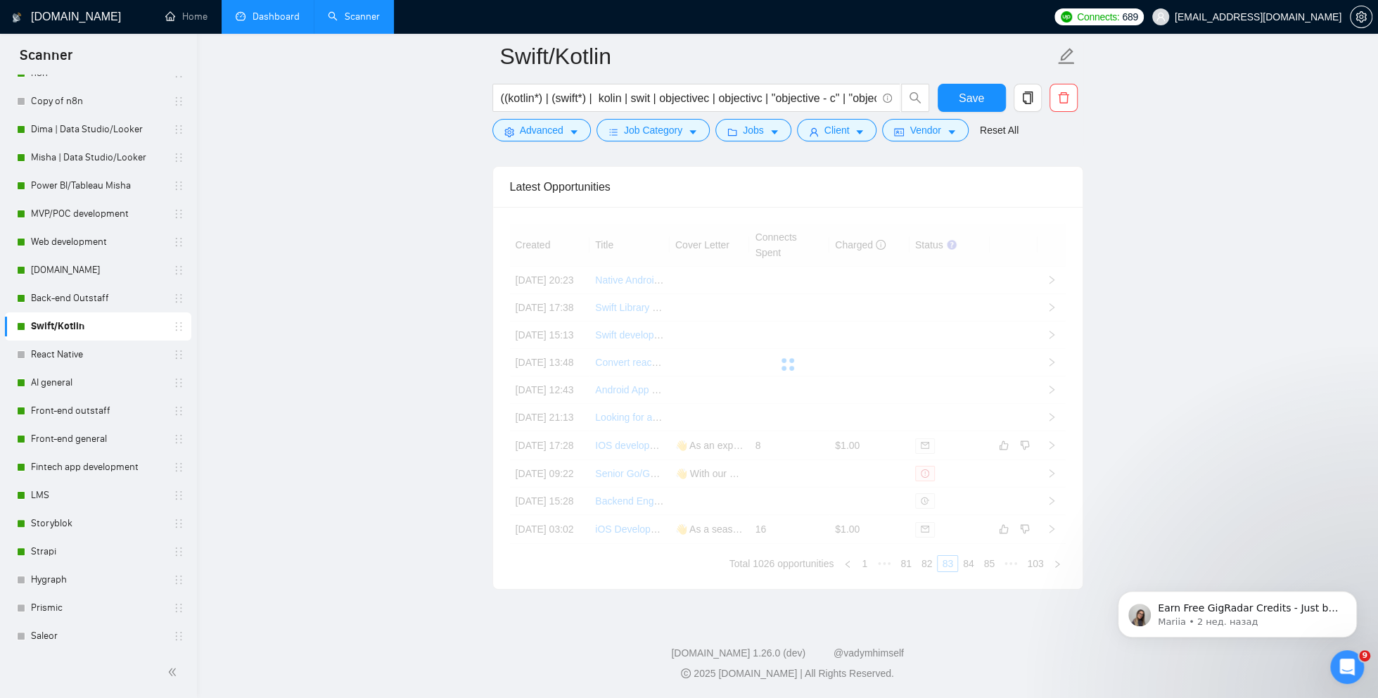
click at [895, 563] on div "Created Title Cover Letter Connects Spent Charged Status [DATE] 20:23 Native An…" at bounding box center [788, 398] width 556 height 348
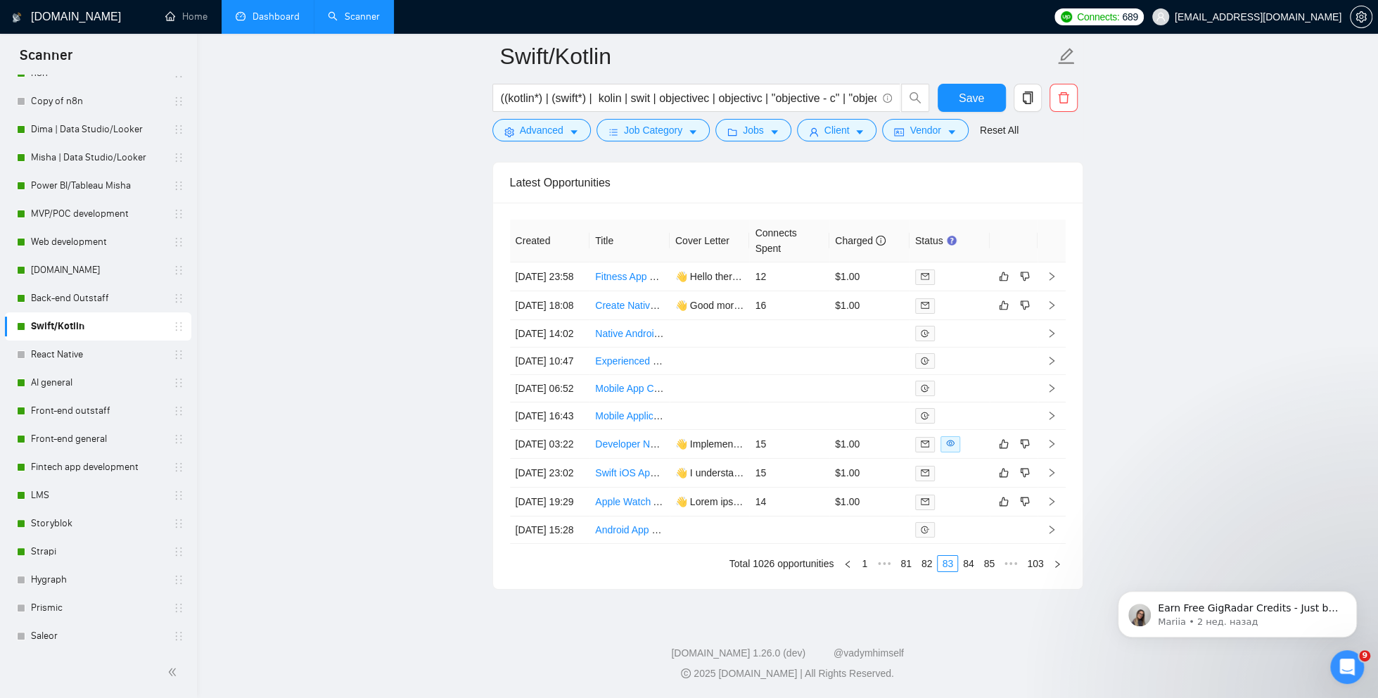
click at [896, 563] on link "81" at bounding box center [906, 563] width 20 height 15
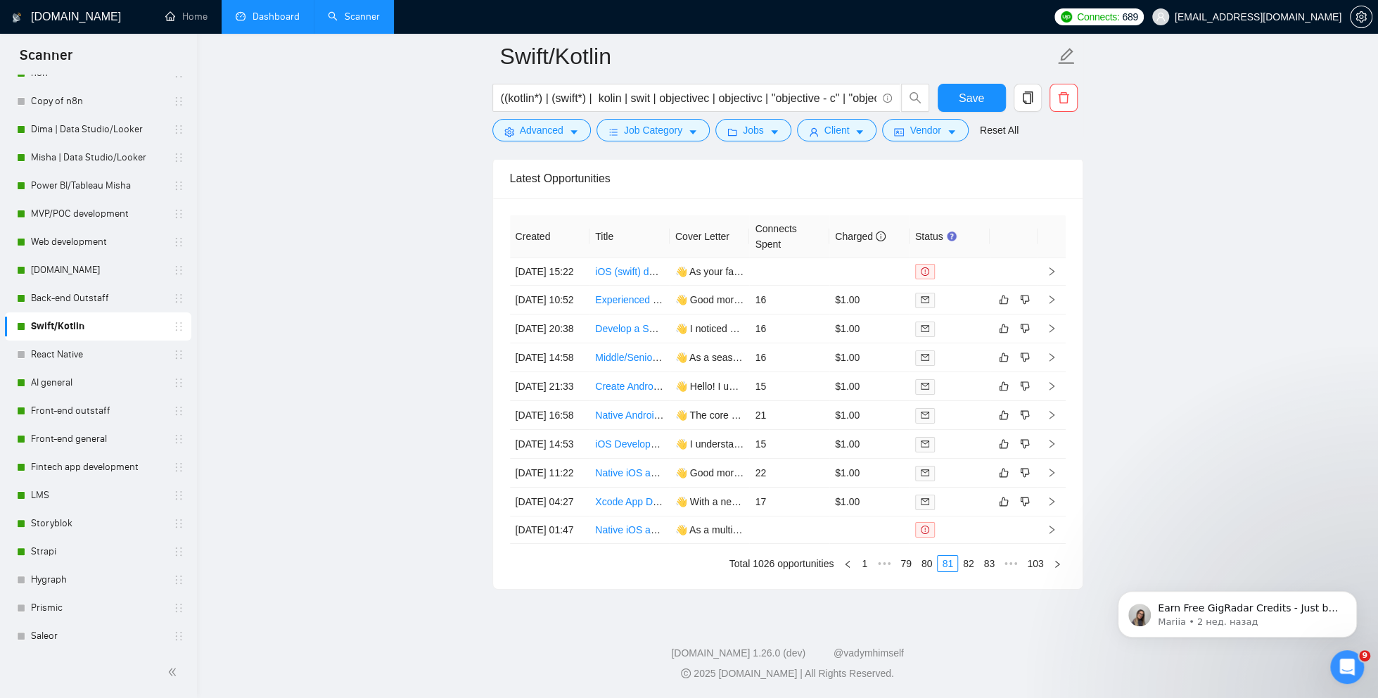
click at [896, 564] on link "79" at bounding box center [906, 563] width 20 height 15
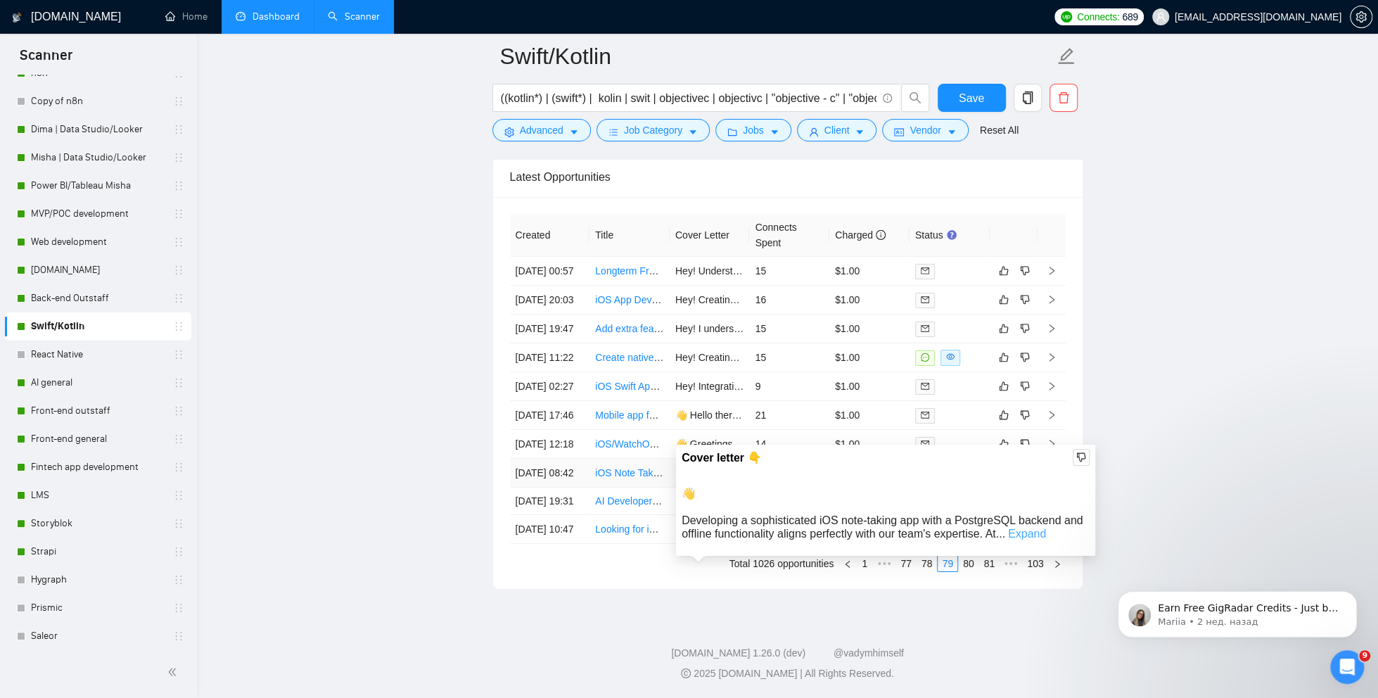
click at [1046, 528] on link "Expand" at bounding box center [1027, 534] width 38 height 12
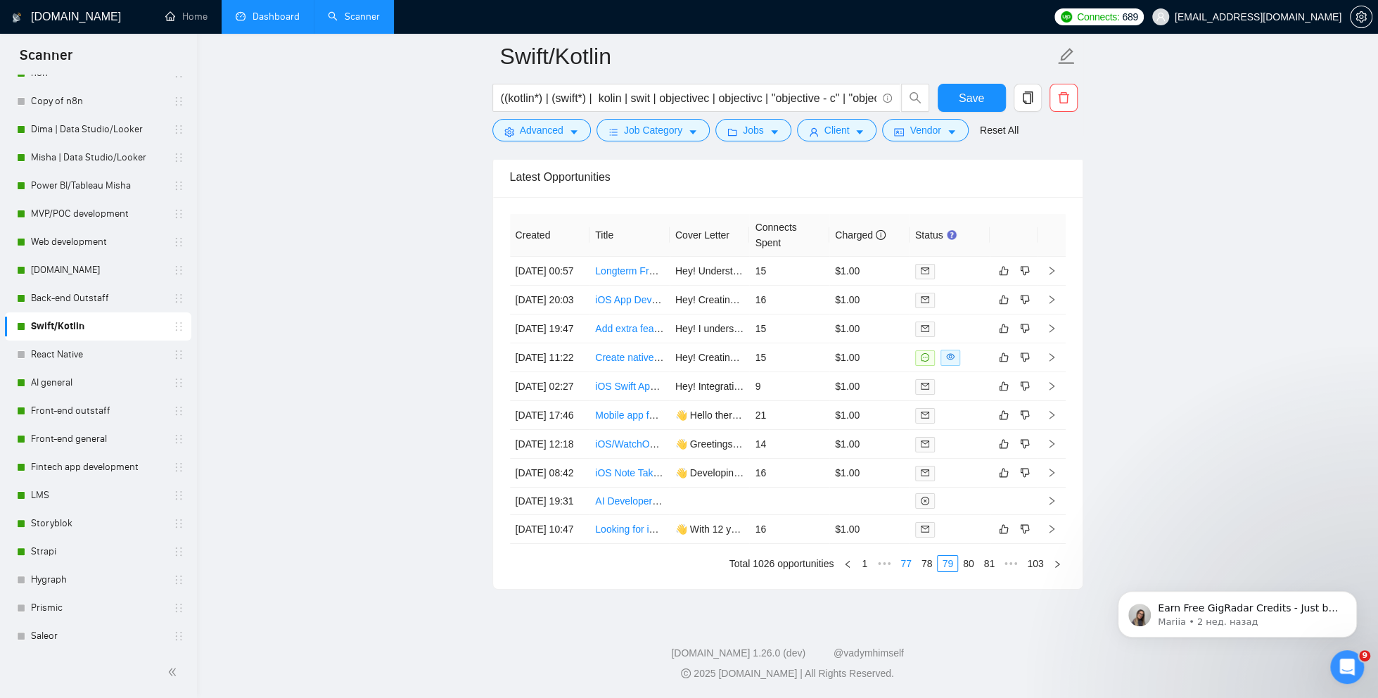
click at [900, 566] on link "77" at bounding box center [906, 563] width 20 height 15
click at [896, 560] on link "75" at bounding box center [906, 563] width 20 height 15
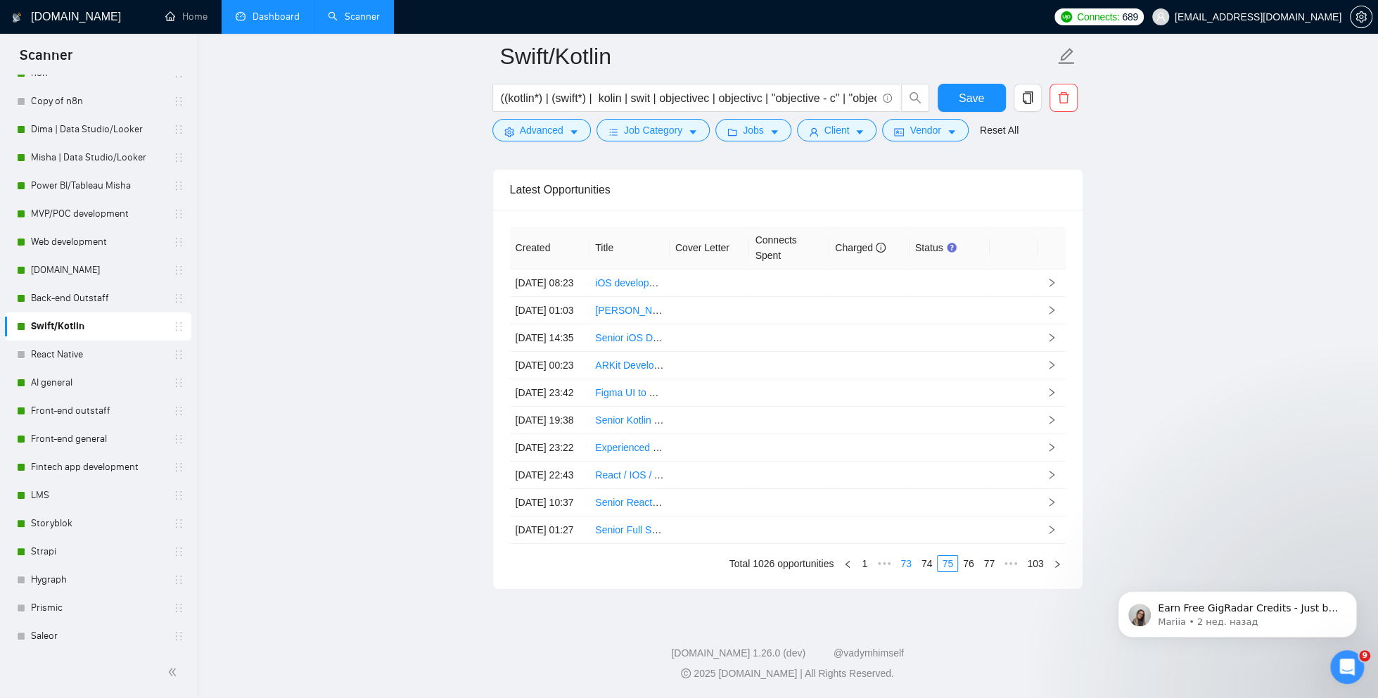
click at [902, 559] on link "73" at bounding box center [906, 563] width 20 height 15
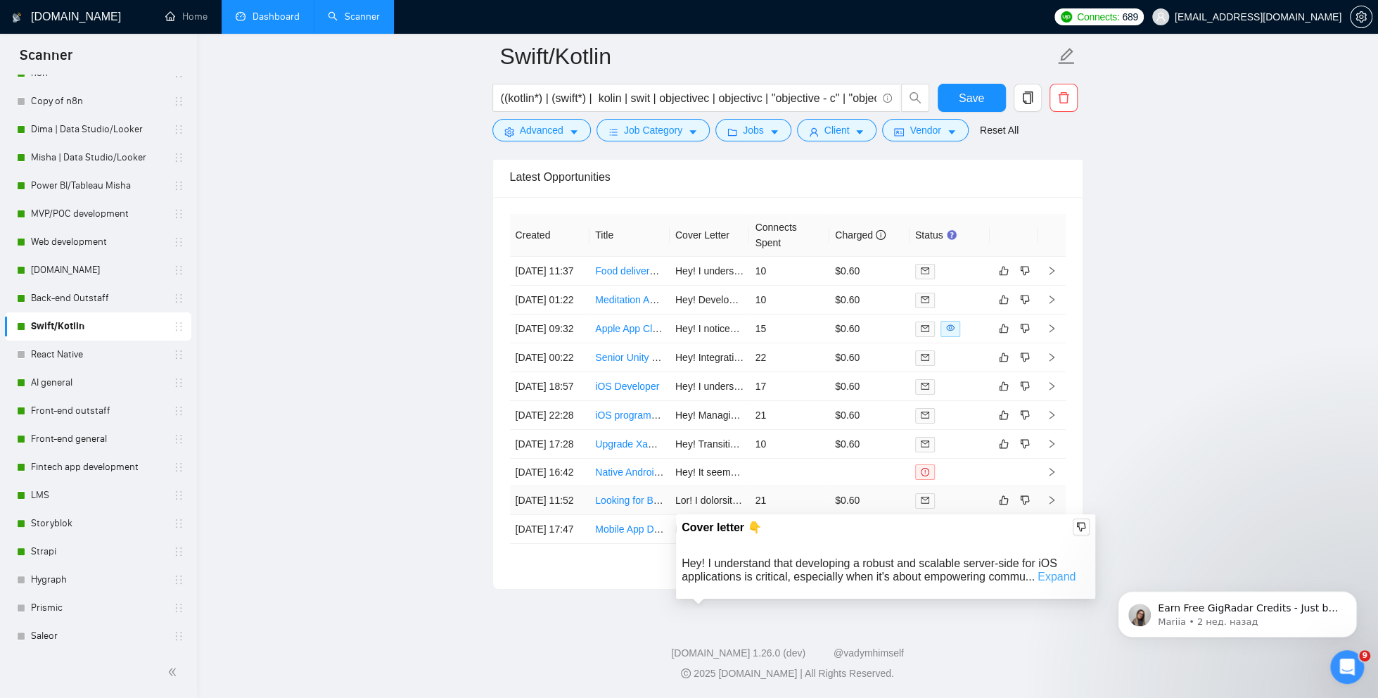
click at [1058, 570] on link "Expand" at bounding box center [1057, 576] width 38 height 12
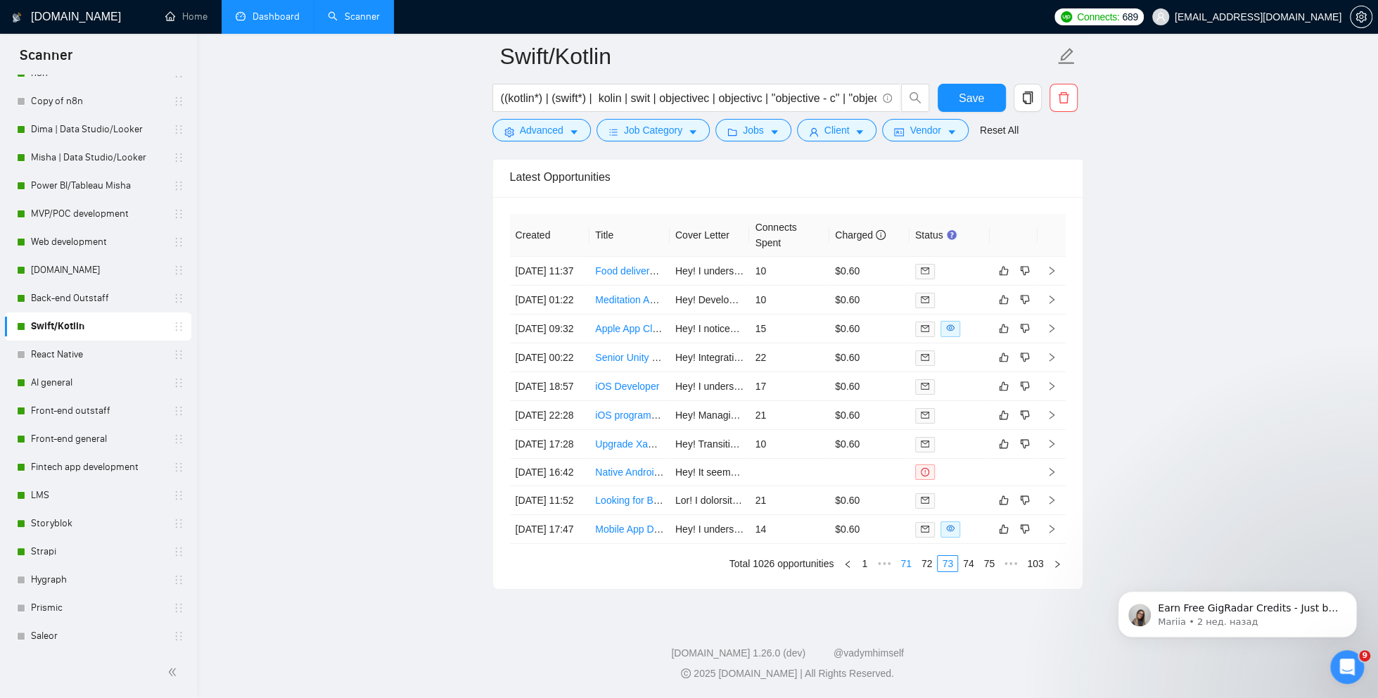
click at [902, 564] on link "71" at bounding box center [906, 563] width 20 height 15
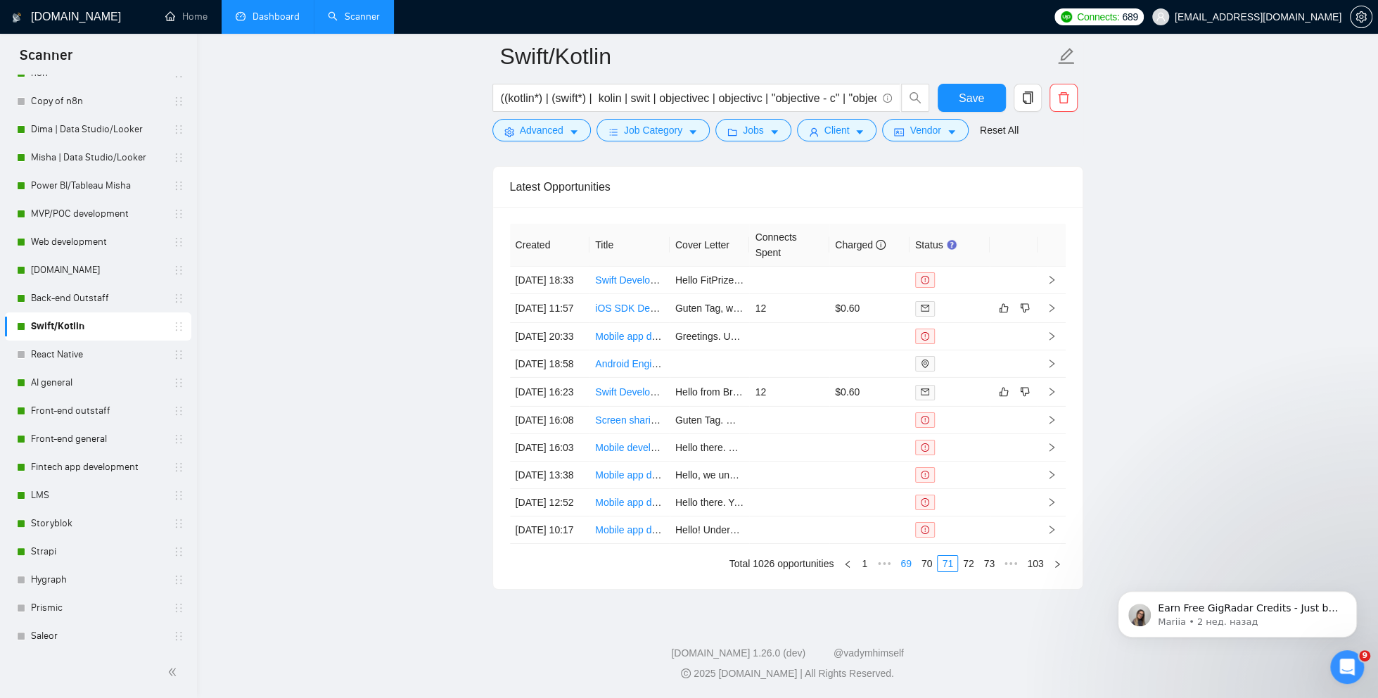
click at [900, 566] on link "69" at bounding box center [906, 563] width 20 height 15
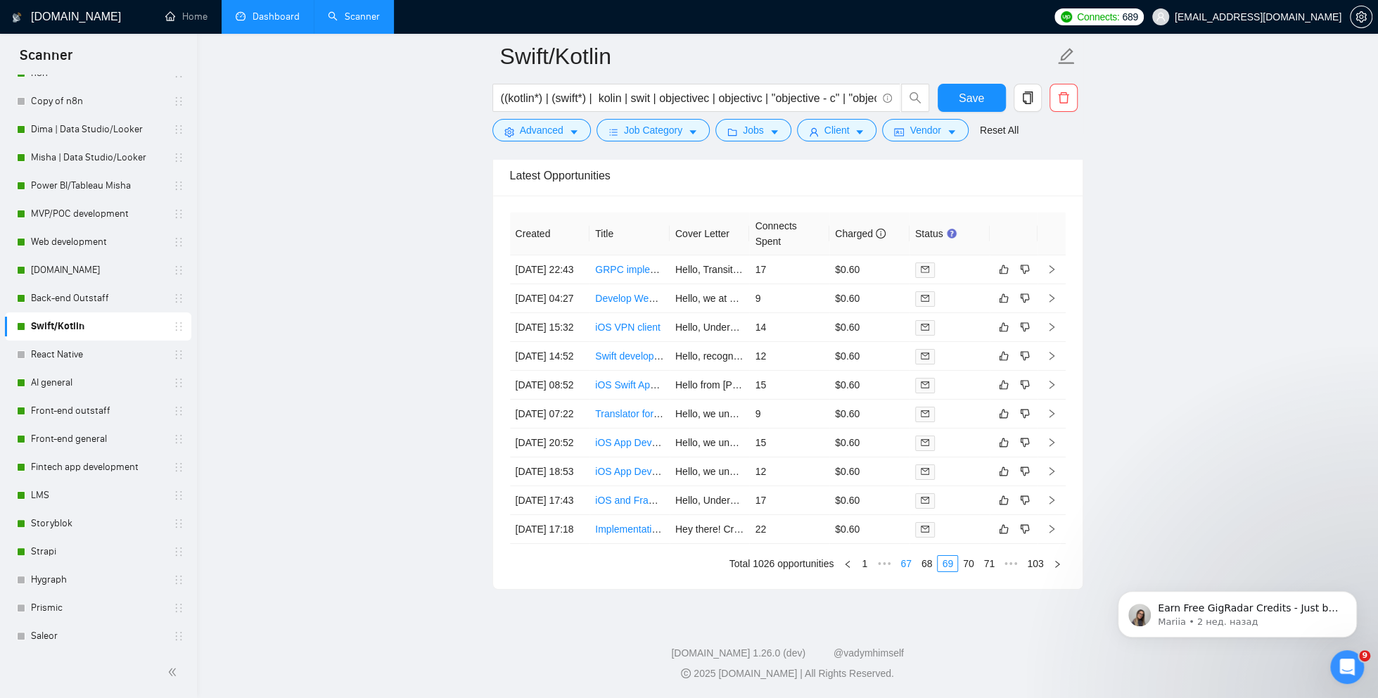
click at [899, 565] on link "67" at bounding box center [906, 563] width 20 height 15
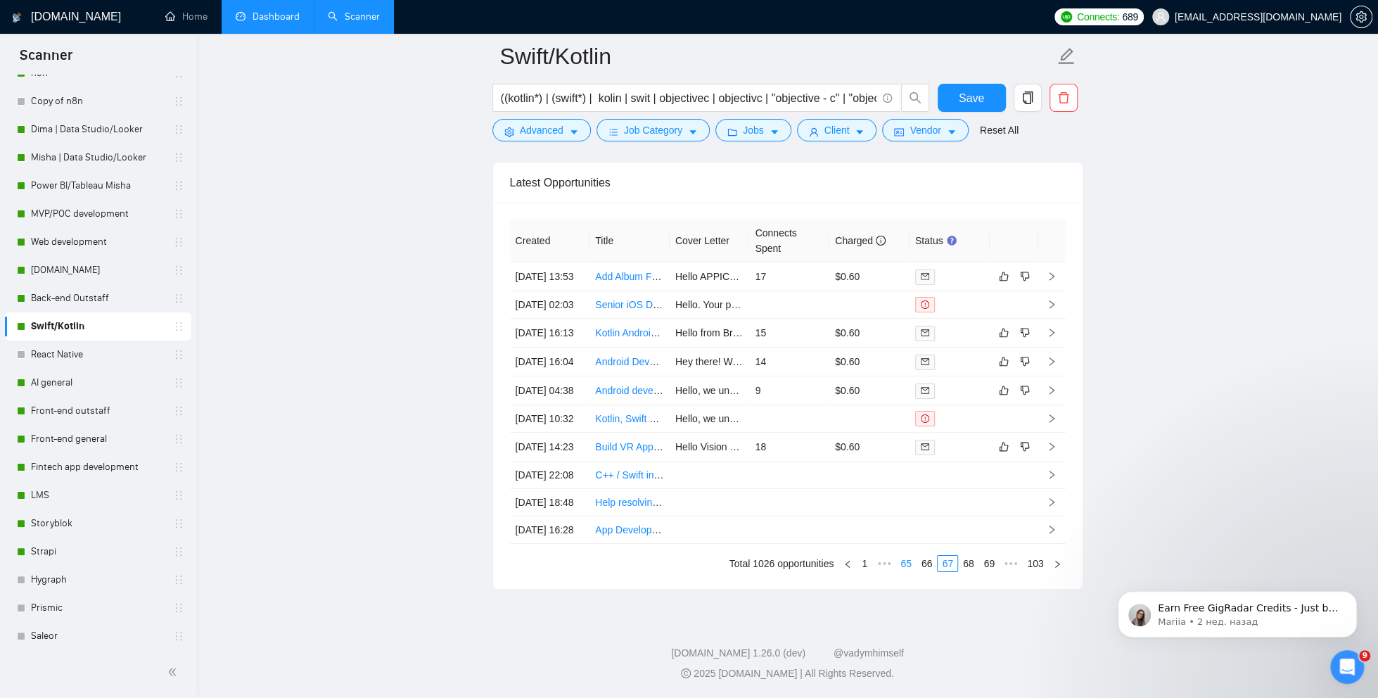
click at [900, 566] on link "65" at bounding box center [906, 563] width 20 height 15
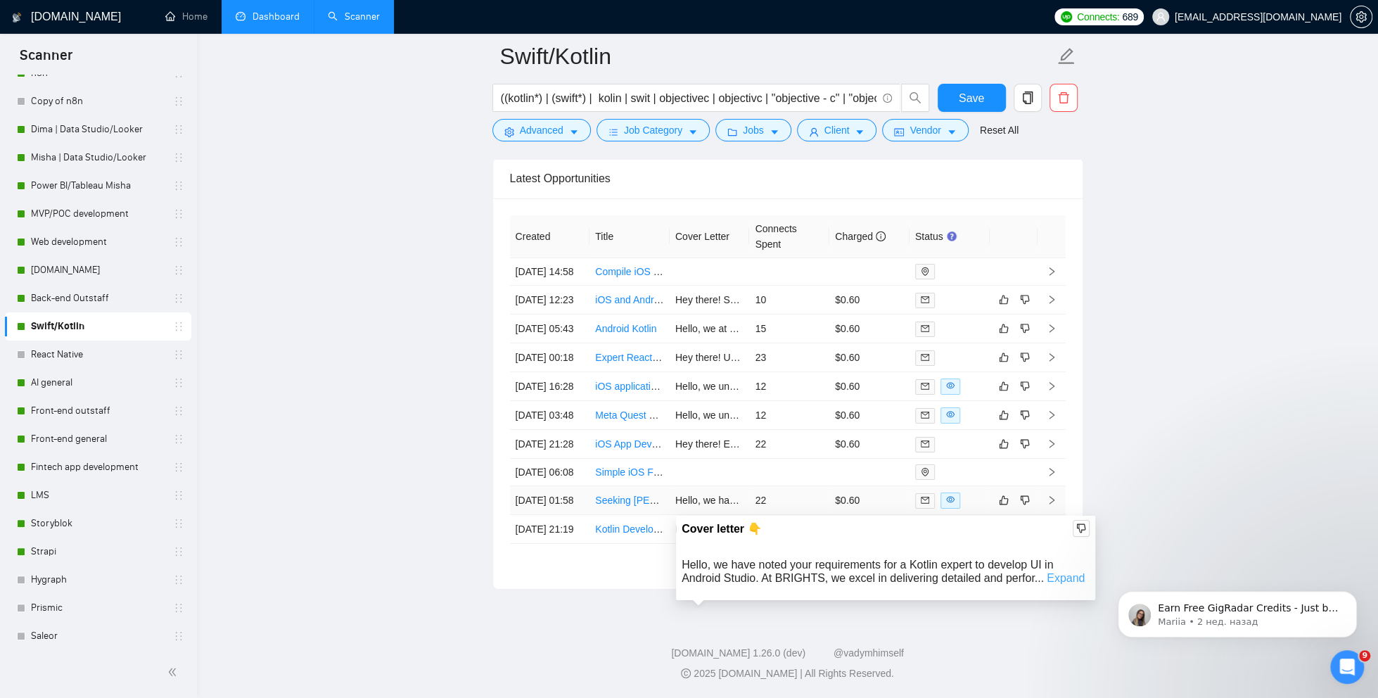
click at [1064, 572] on link "Expand" at bounding box center [1066, 578] width 38 height 12
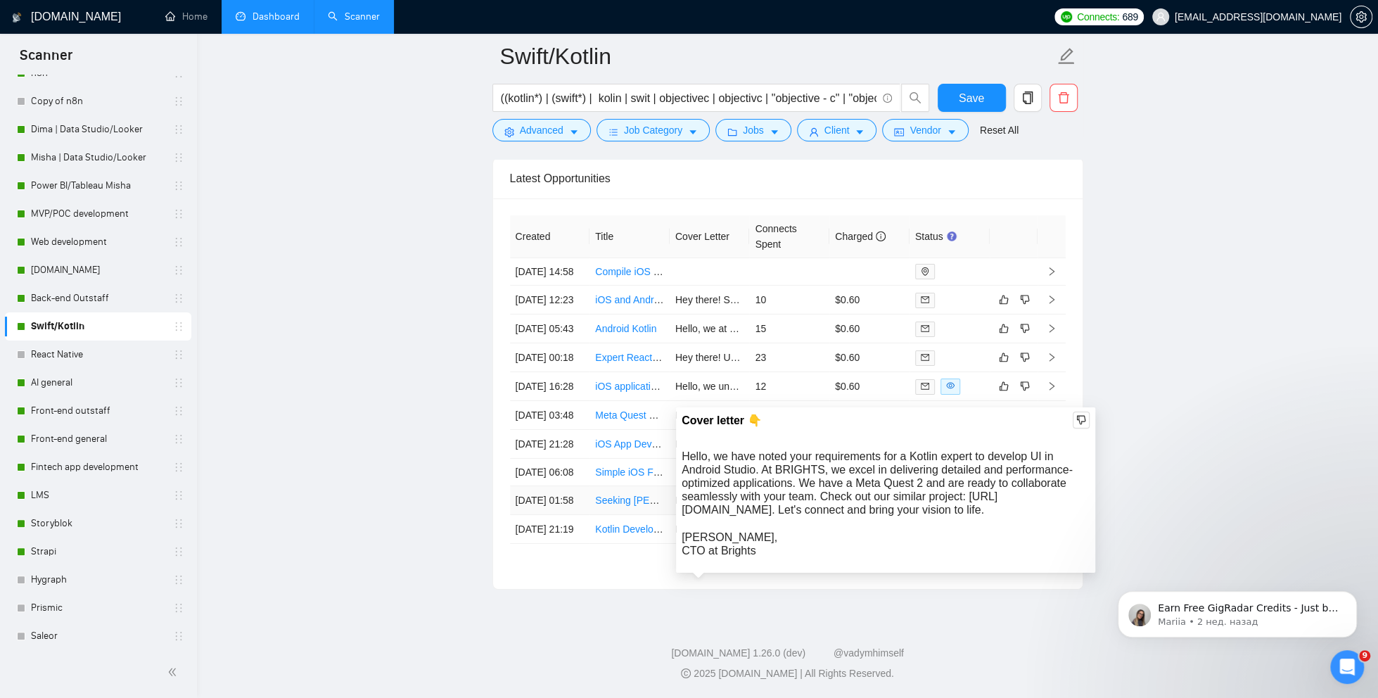
drag, startPoint x: 971, startPoint y: 394, endPoint x: 825, endPoint y: 362, distance: 149.7
click at [825, 449] on div "Hello, we have noted your requirements for a Kotlin expert to develop UI in And…" at bounding box center [886, 503] width 408 height 108
click at [874, 449] on div "Hello, we have noted your requirements for a Kotlin expert to develop UI in And…" at bounding box center [886, 503] width 408 height 108
drag, startPoint x: 969, startPoint y: 394, endPoint x: 678, endPoint y: 378, distance: 290.9
click at [678, 407] on div "Cover letter 👇 Hello, we have noted your requirements for a Kotlin expert to de…" at bounding box center [885, 489] width 419 height 165
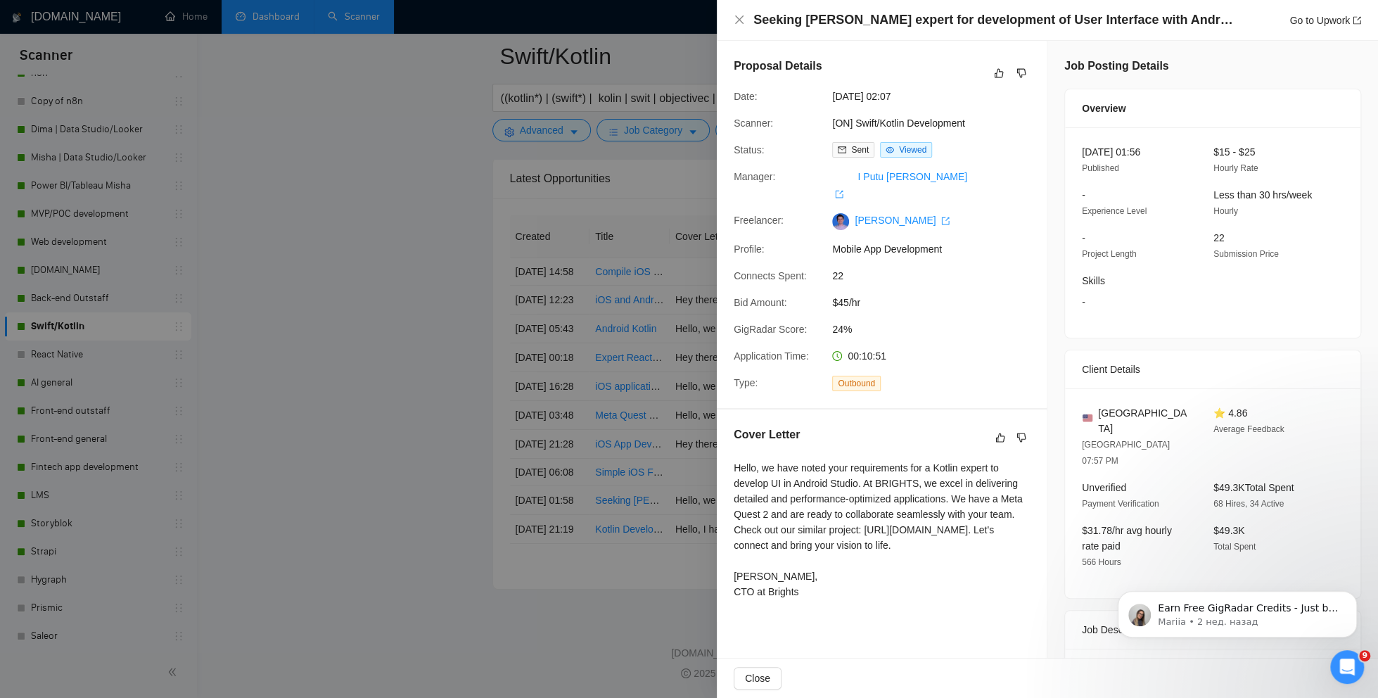
drag, startPoint x: 988, startPoint y: 542, endPoint x: 731, endPoint y: 531, distance: 257.7
click at [731, 531] on div "Cover Letter Hello, we have noted your requirements for a Kotlin expert to deve…" at bounding box center [882, 515] width 330 height 212
copy div "[URL][DOMAIN_NAME]"
click at [435, 279] on div at bounding box center [689, 349] width 1378 height 698
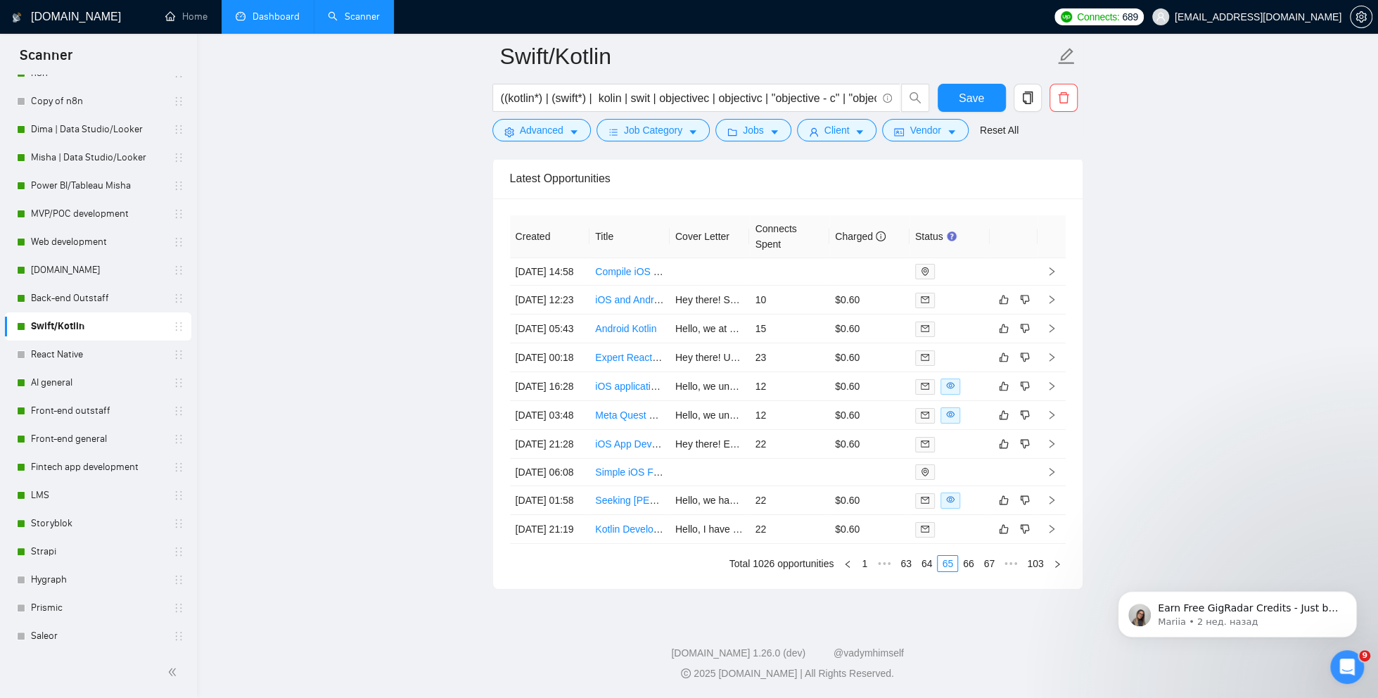
click at [272, 23] on link "Dashboard" at bounding box center [268, 17] width 64 height 12
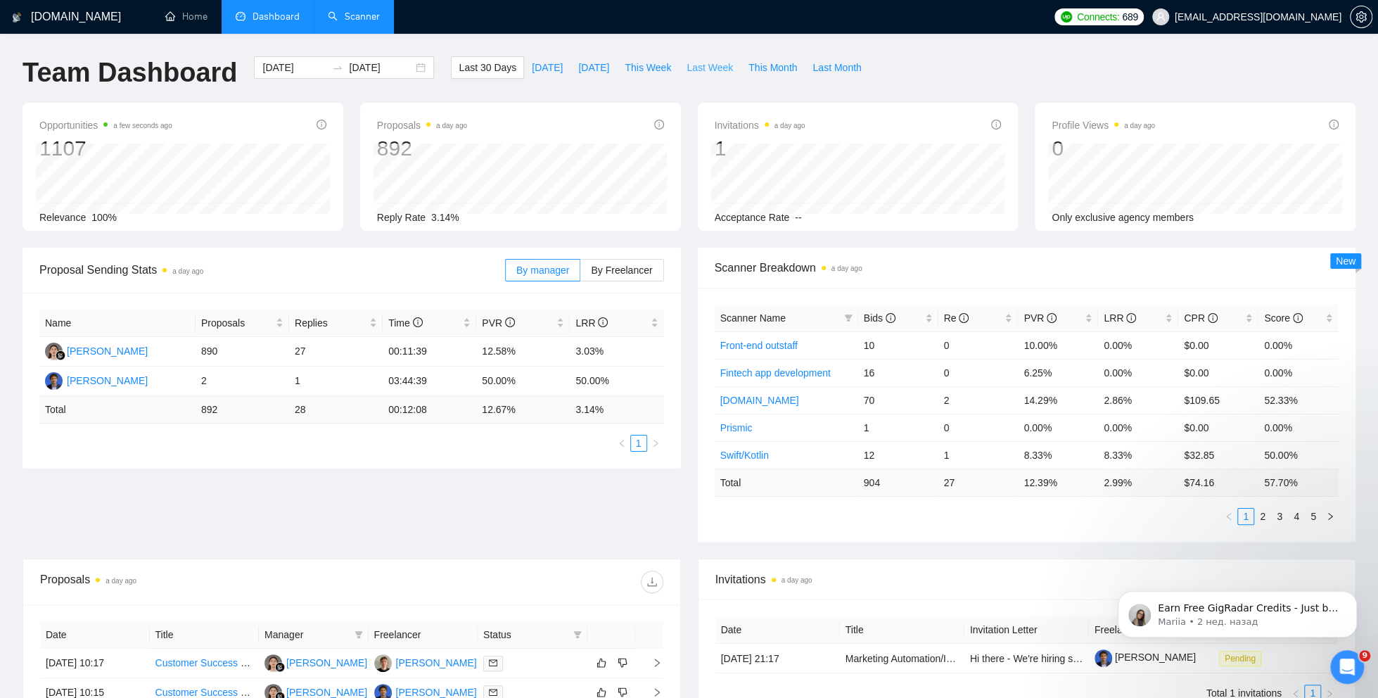
click at [714, 68] on span "Last Week" at bounding box center [710, 67] width 46 height 15
type input "[DATE]"
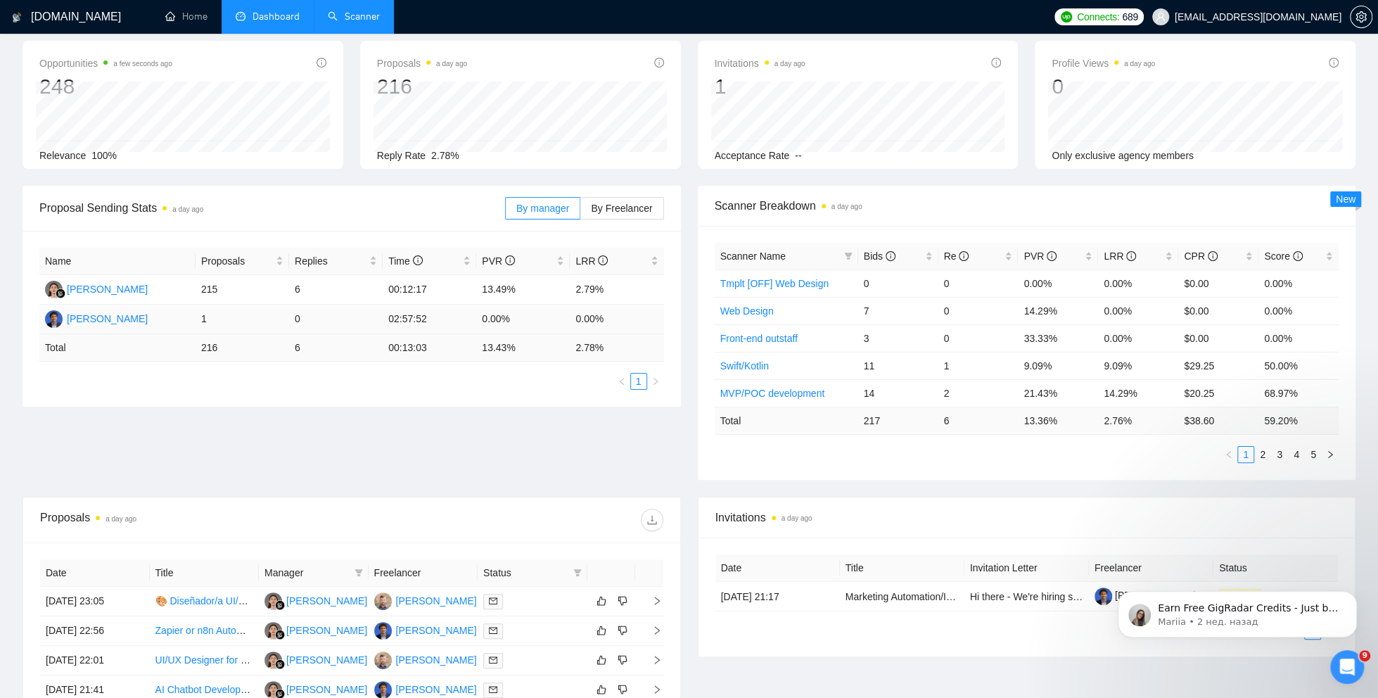
scroll to position [159, 0]
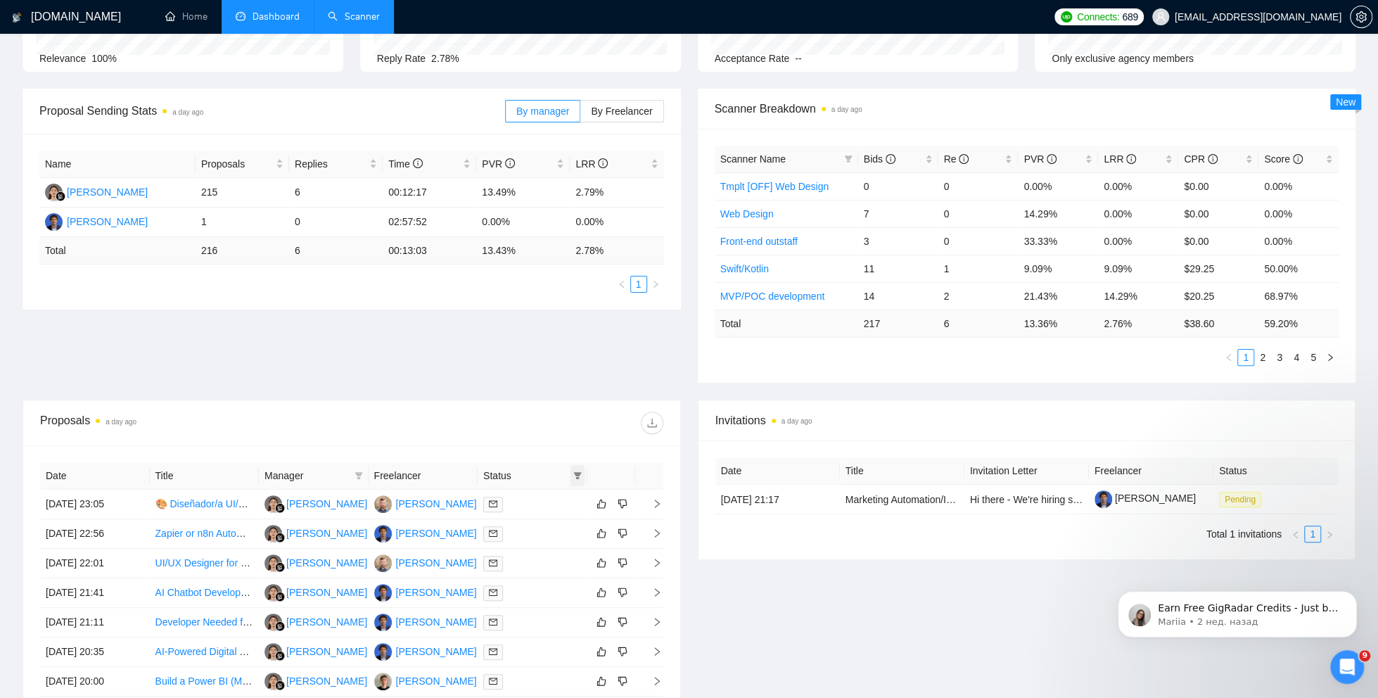
click at [581, 471] on icon "filter" at bounding box center [577, 475] width 8 height 8
click at [542, 499] on span "Chat" at bounding box center [532, 499] width 27 height 11
checkbox input "true"
click at [516, 415] on div at bounding box center [508, 422] width 312 height 23
